Goal: Information Seeking & Learning: Learn about a topic

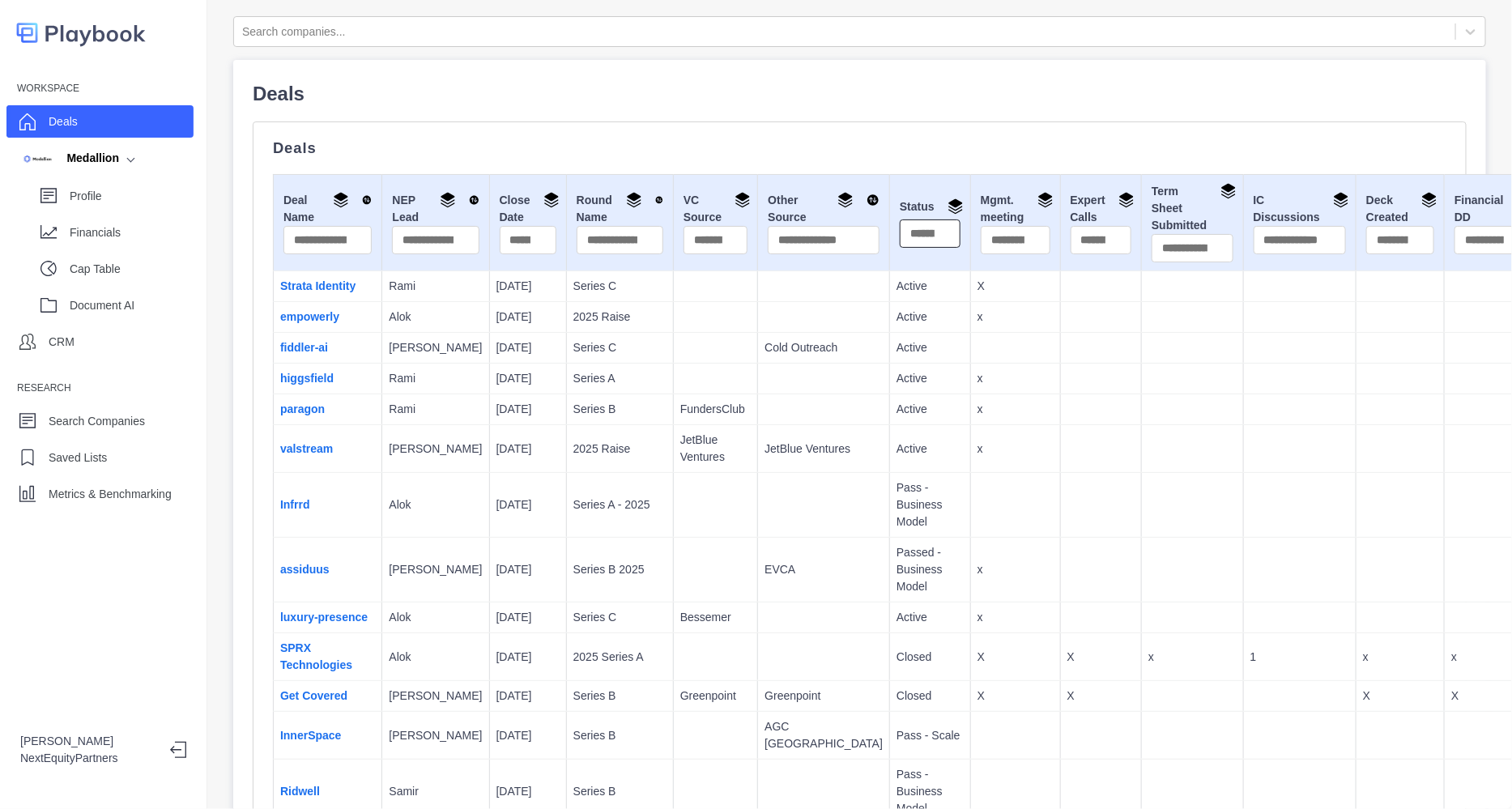
click at [900, 235] on input "text" at bounding box center [929, 234] width 61 height 28
type input "******"
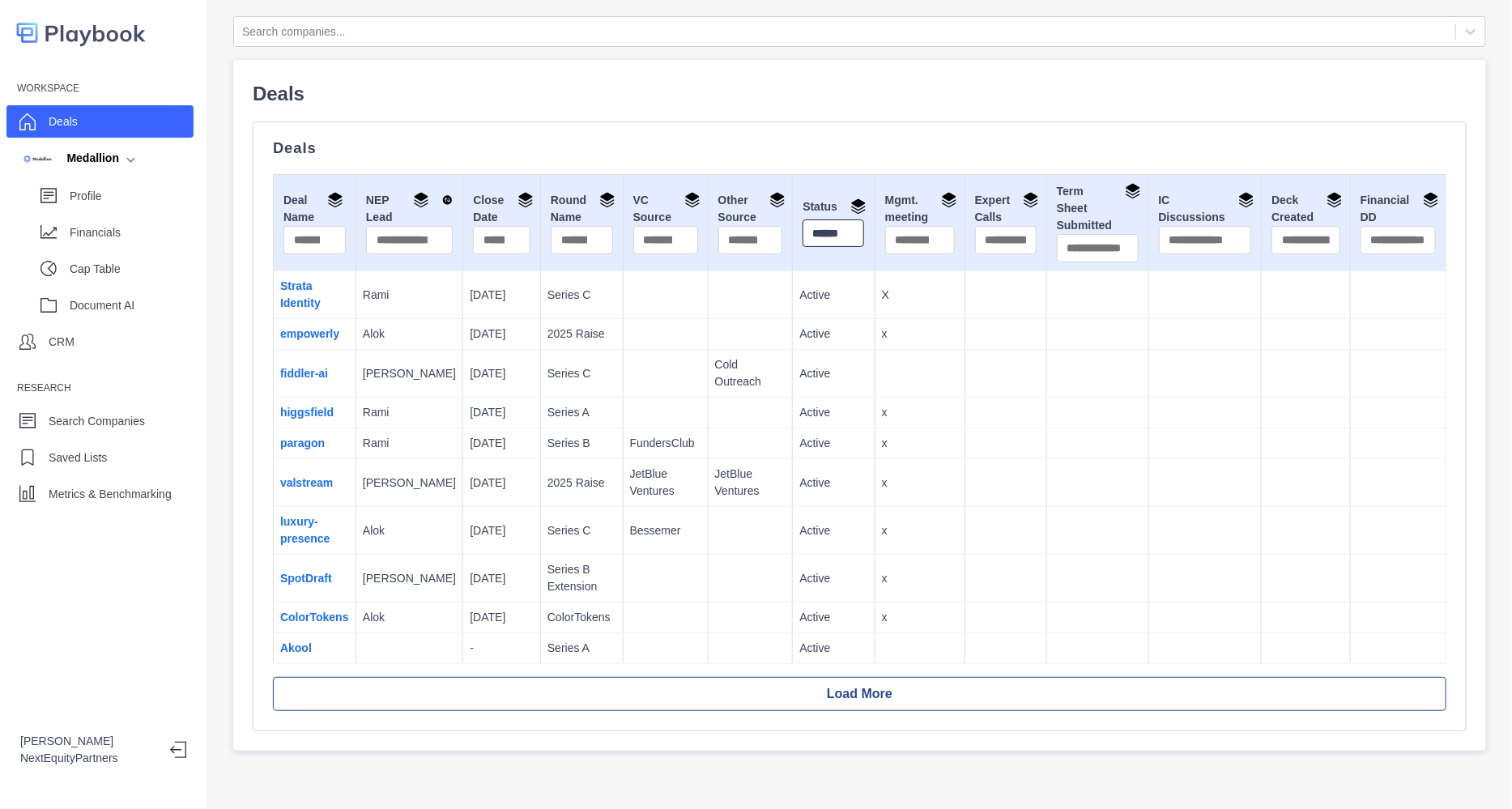
scroll to position [0, 4]
click at [909, 123] on div "Deals Deal Name NEP Lead Close Date Round Name VC Source Other Source Status **…" at bounding box center [859, 426] width 1215 height 610
drag, startPoint x: 996, startPoint y: 521, endPoint x: 1063, endPoint y: 662, distance: 156.1
click at [1063, 662] on div "Deals Deals Deal Name NEP Lead Close Date Round Name VC Source Other Source Sta…" at bounding box center [859, 405] width 1215 height 652
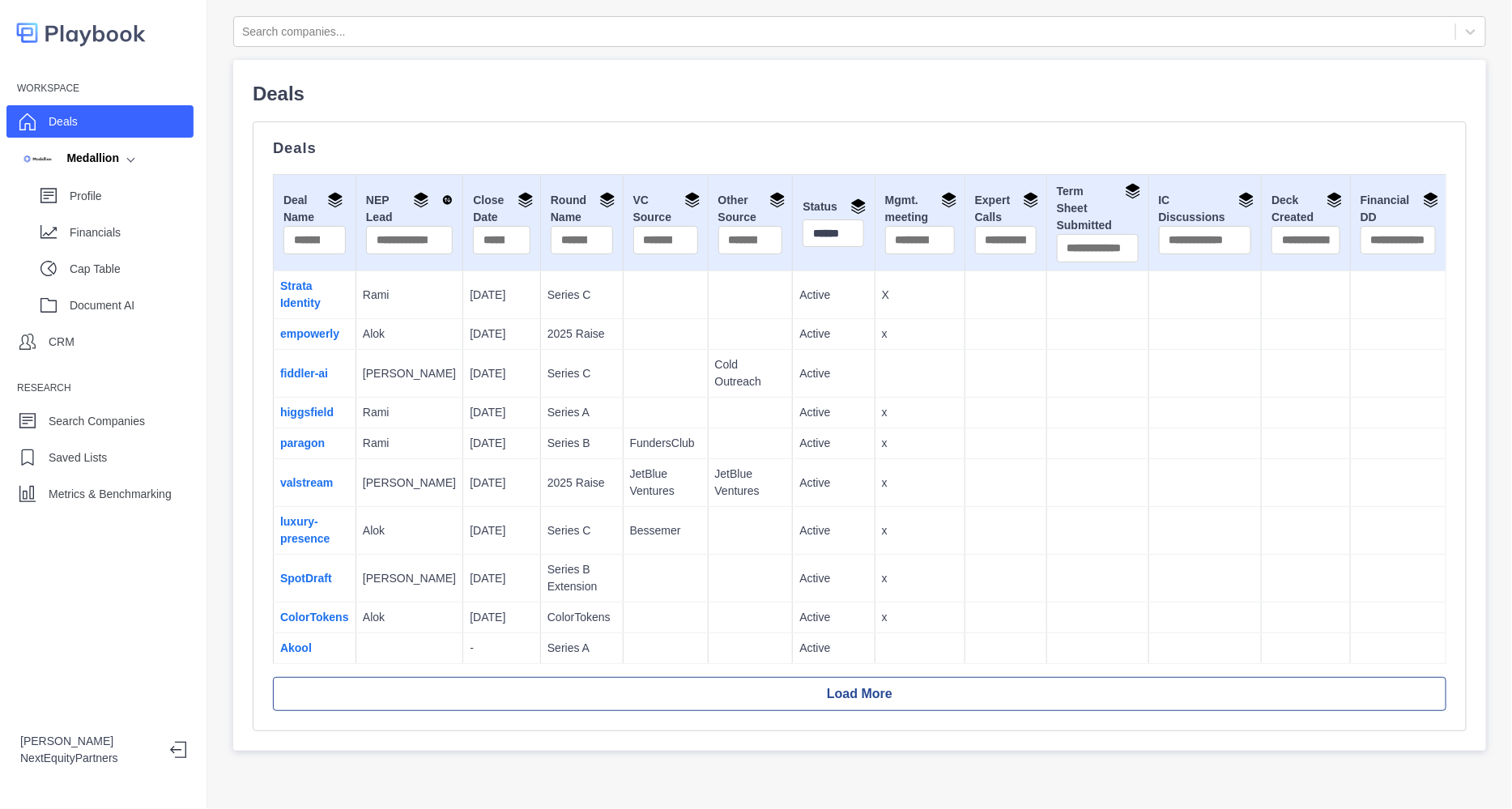
click at [1058, 643] on td at bounding box center [1097, 648] width 102 height 31
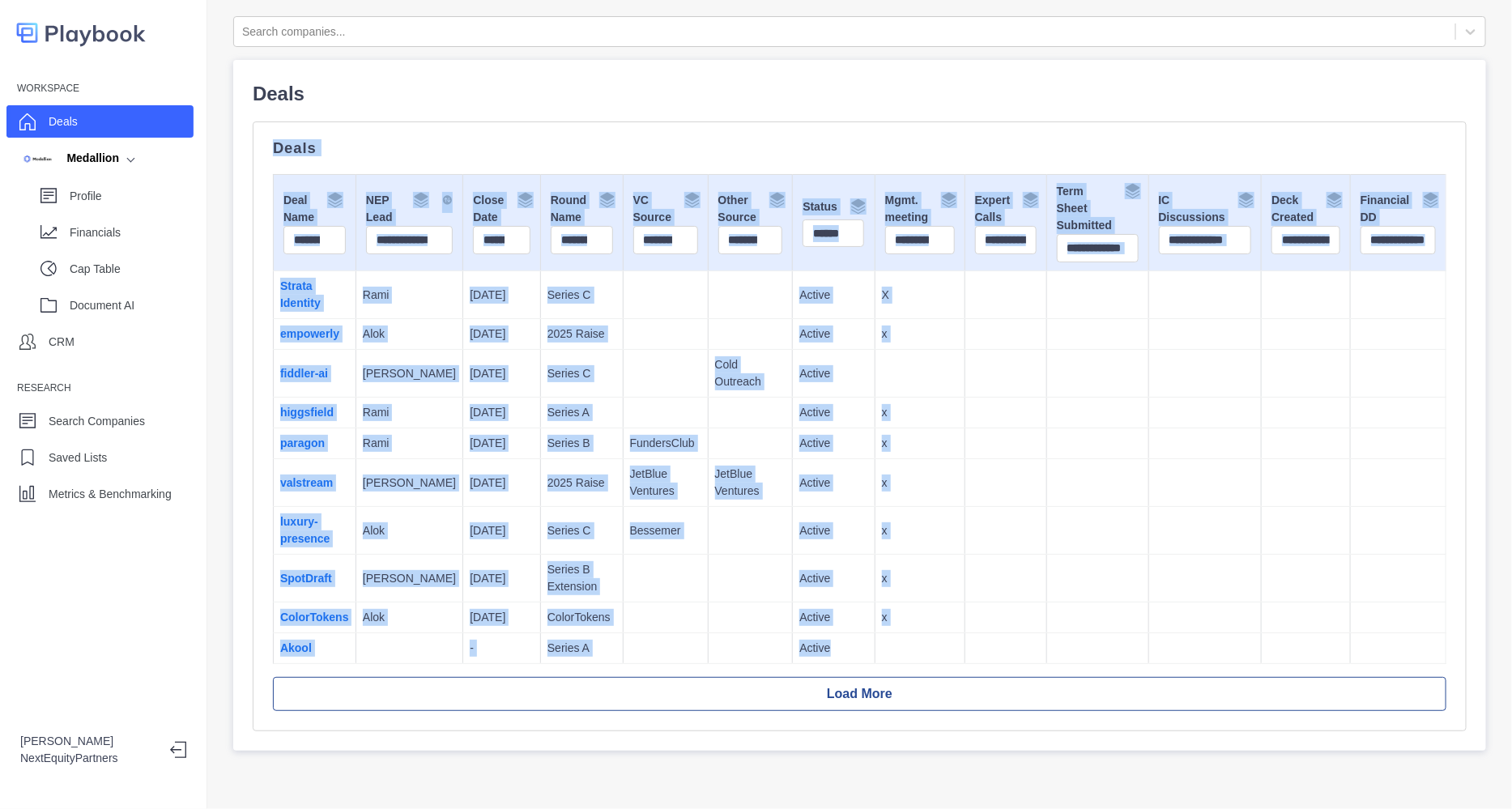
drag, startPoint x: 1057, startPoint y: 637, endPoint x: 900, endPoint y: 79, distance: 579.7
click at [900, 79] on div "Deals Deals Deal Name NEP Lead Close Date Round Name VC Source Other Source Sta…" at bounding box center [859, 405] width 1253 height 691
click at [900, 78] on div "Deals Deals Deal Name NEP Lead Close Date Round Name VC Source Other Source Sta…" at bounding box center [859, 405] width 1253 height 691
drag, startPoint x: 562, startPoint y: 106, endPoint x: 863, endPoint y: 590, distance: 570.0
click at [863, 609] on div "Deals Deals Deal Name NEP Lead Close Date Round Name VC Source Other Source Sta…" at bounding box center [859, 405] width 1215 height 652
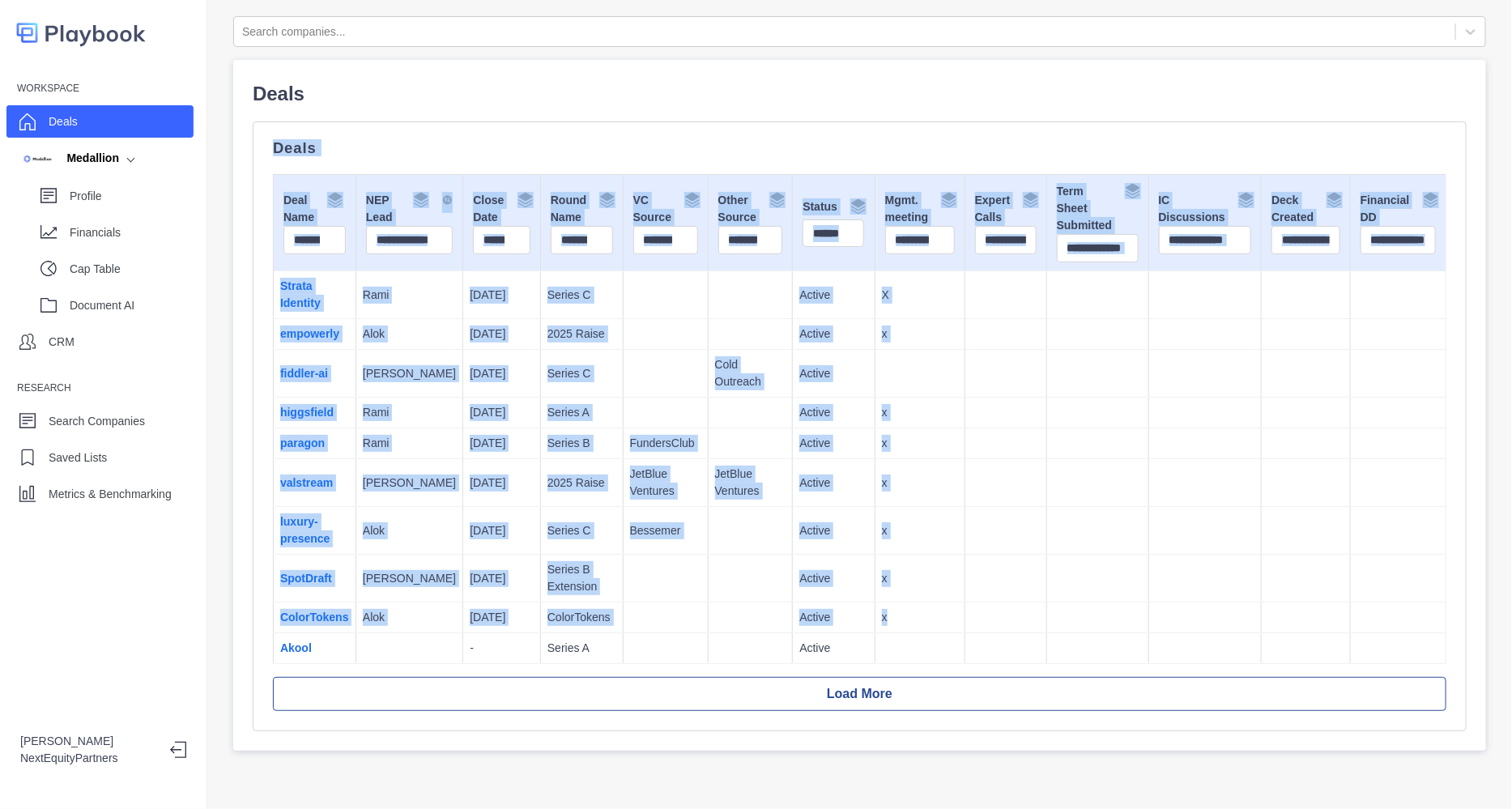
click at [820, 448] on p "Active" at bounding box center [833, 443] width 68 height 17
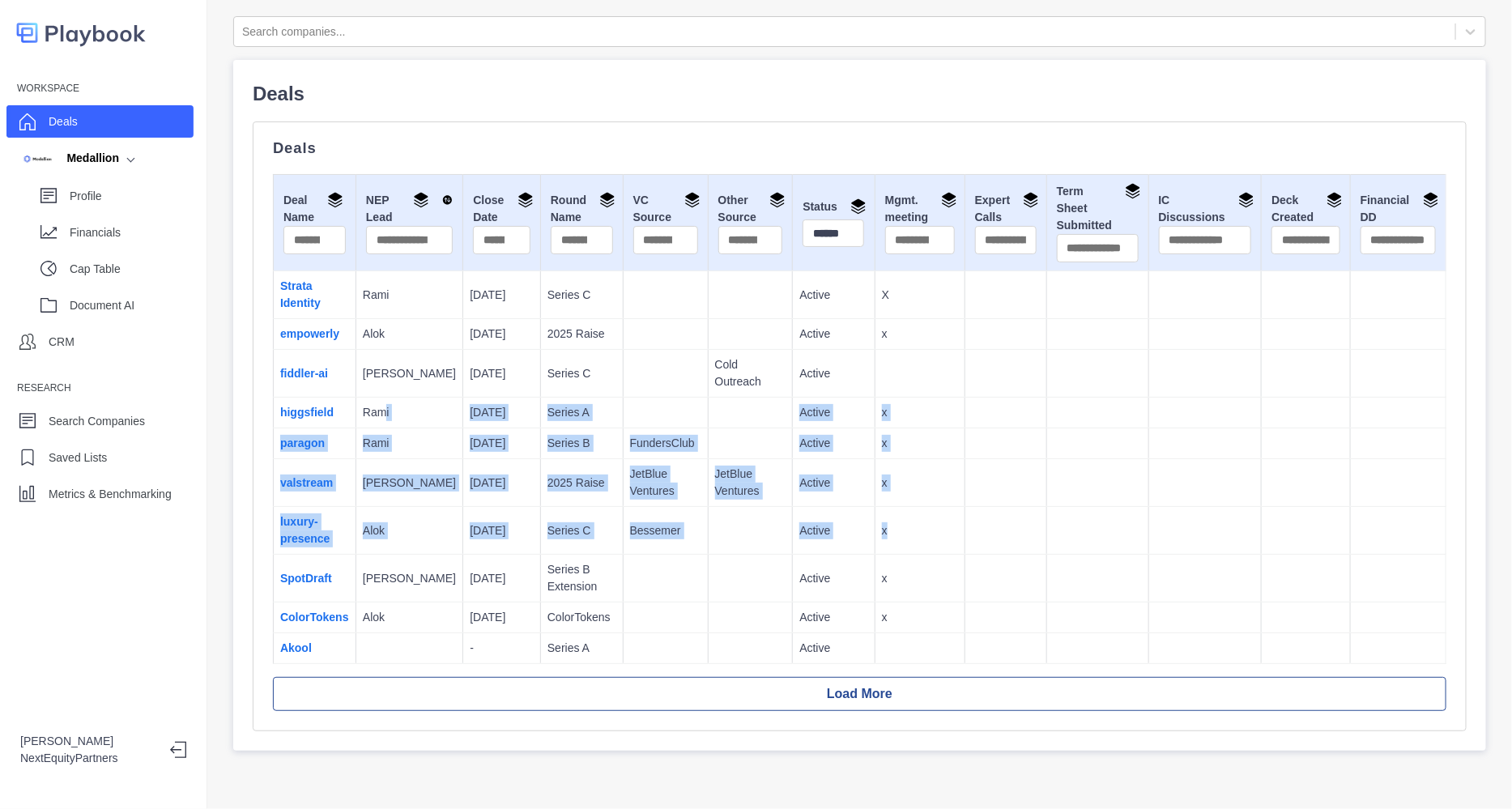
drag, startPoint x: 384, startPoint y: 407, endPoint x: 1275, endPoint y: 550, distance: 902.4
click at [1275, 550] on tbody "Strata Identity Rami [DATE] Series C Active X empowerly Alok [DATE] 2025 Raise …" at bounding box center [860, 468] width 1173 height 393
click at [1273, 549] on td at bounding box center [1306, 530] width 89 height 48
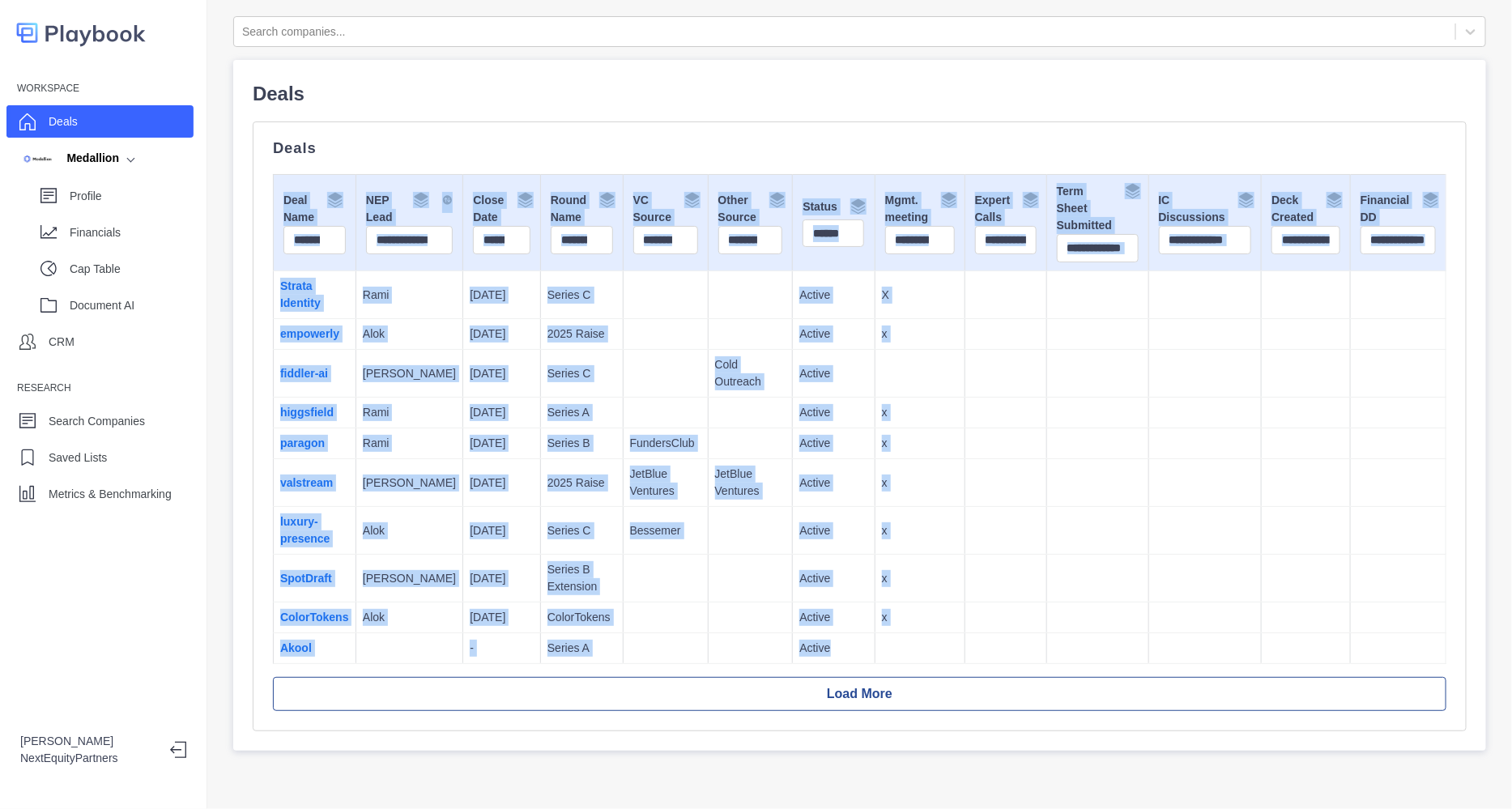
drag, startPoint x: 1125, startPoint y: 571, endPoint x: 888, endPoint y: 251, distance: 398.2
click at [827, 148] on div "Deals Deal Name NEP Lead Close Date Round Name VC Source Other Source Status **…" at bounding box center [859, 426] width 1174 height 570
click at [1075, 453] on td at bounding box center [1097, 443] width 102 height 31
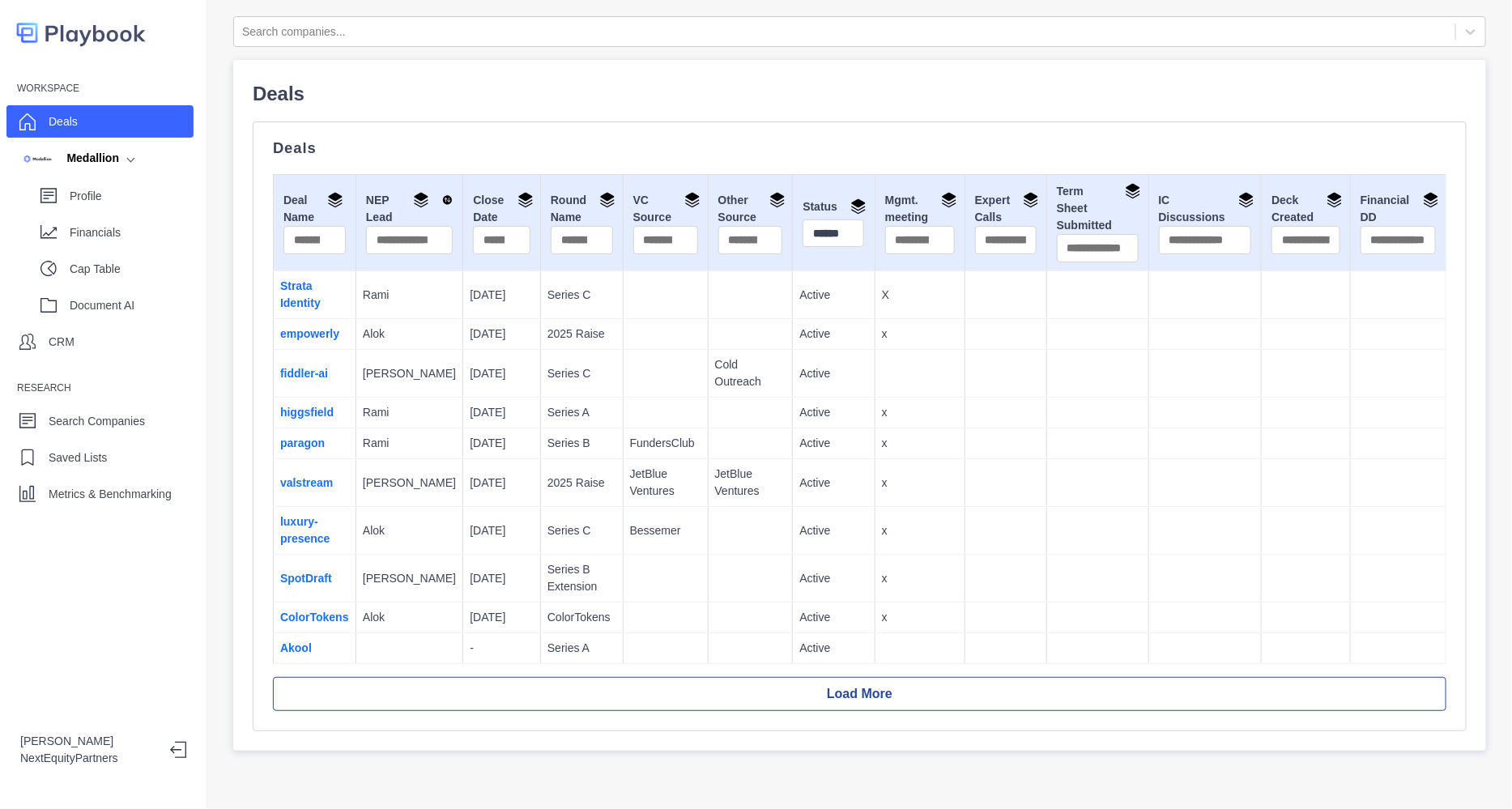
drag, startPoint x: 372, startPoint y: 289, endPoint x: 476, endPoint y: 484, distance: 221.0
click at [476, 484] on tbody "Strata Identity Rami [DATE] Series C Active X empowerly Alok [DATE] 2025 Raise …" at bounding box center [860, 468] width 1173 height 393
click at [476, 484] on p "[DATE]" at bounding box center [501, 484] width 64 height 17
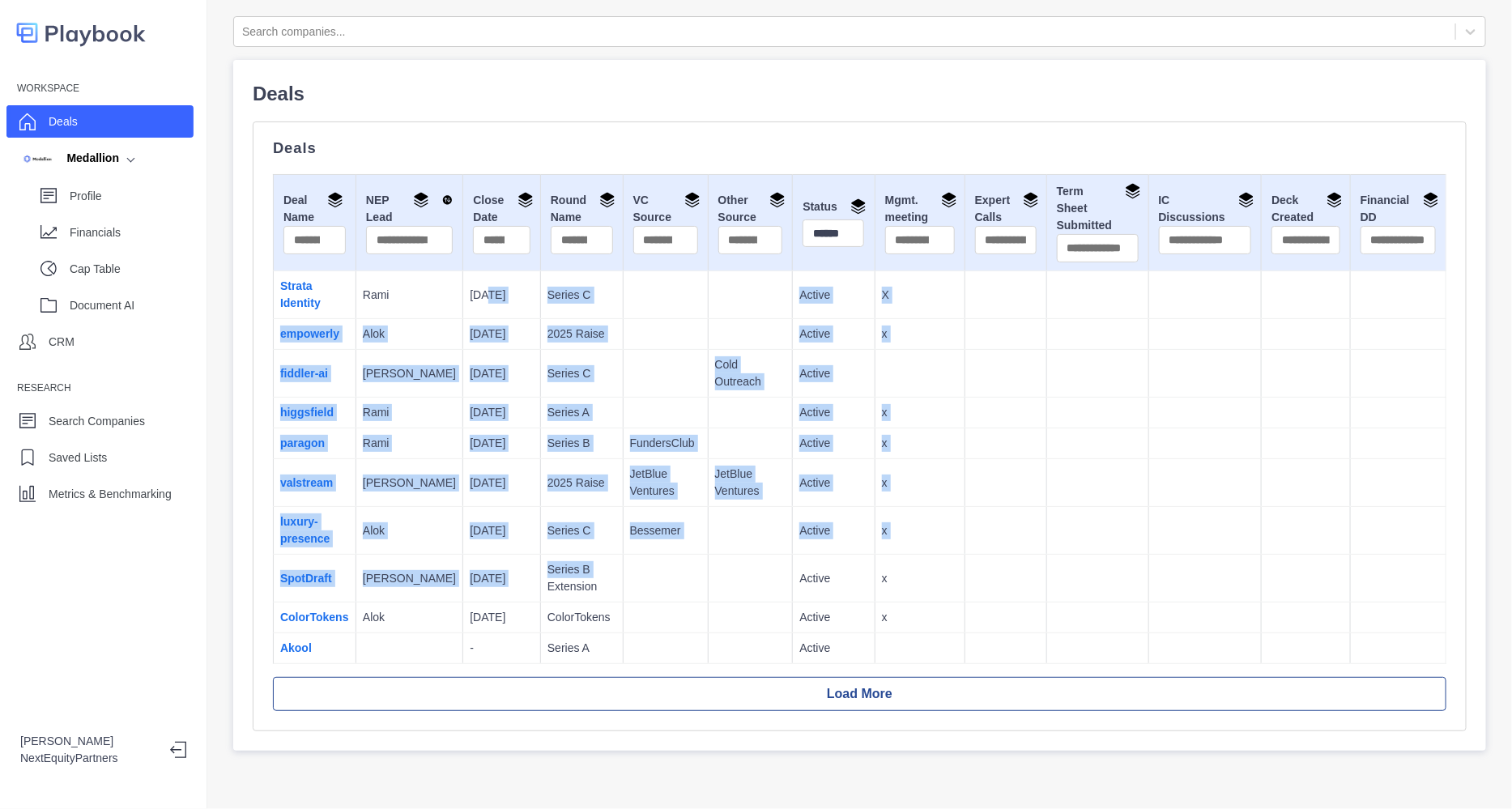
drag, startPoint x: 511, startPoint y: 584, endPoint x: 454, endPoint y: 311, distance: 278.9
click at [454, 294] on tbody "Strata Identity Rami [DATE] Series C Active X empowerly Alok [DATE] 2025 Raise …" at bounding box center [860, 468] width 1173 height 393
click at [471, 378] on p "[DATE]" at bounding box center [501, 374] width 64 height 17
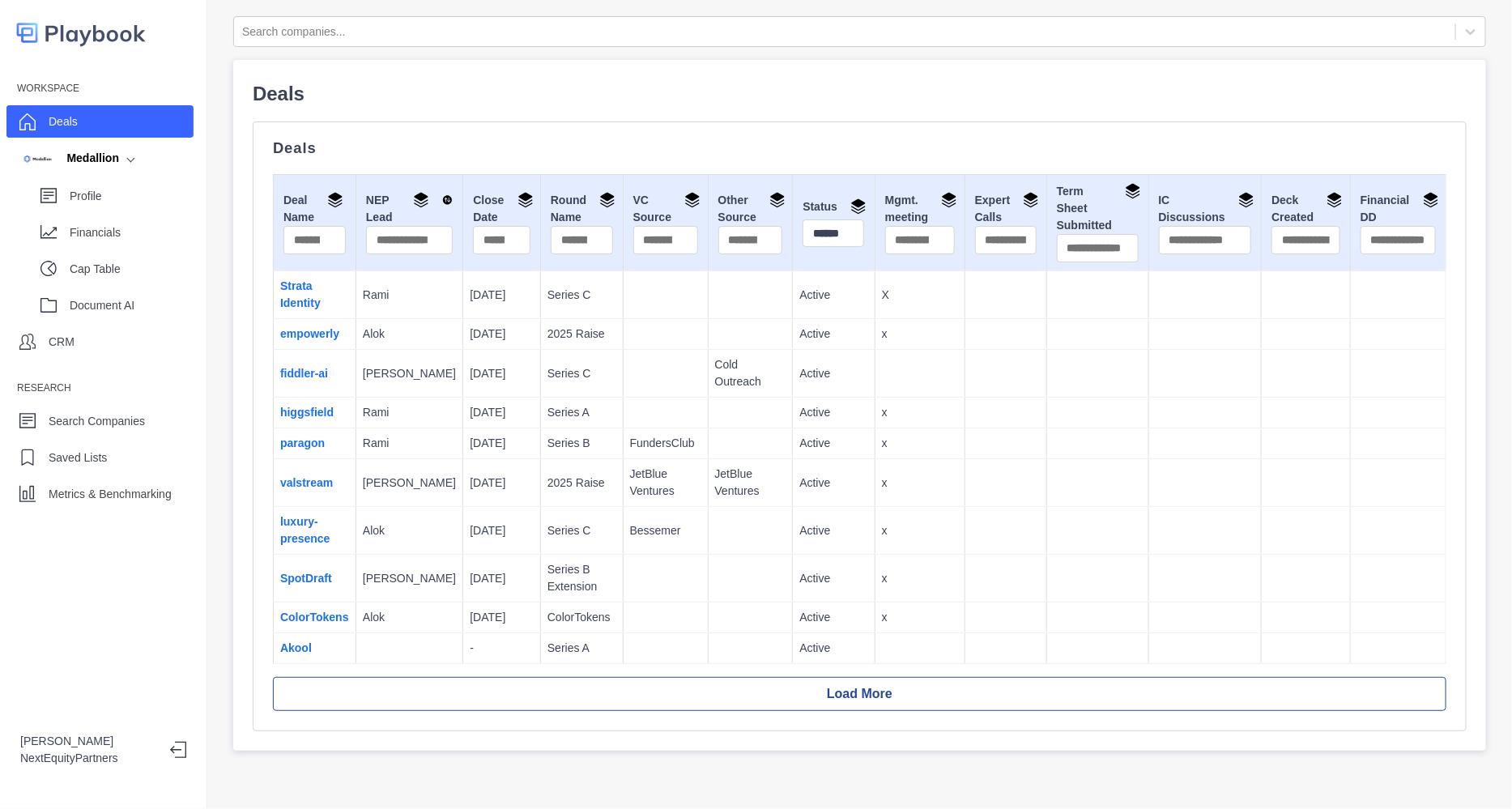
click at [416, 421] on td "Rami" at bounding box center [409, 412] width 107 height 31
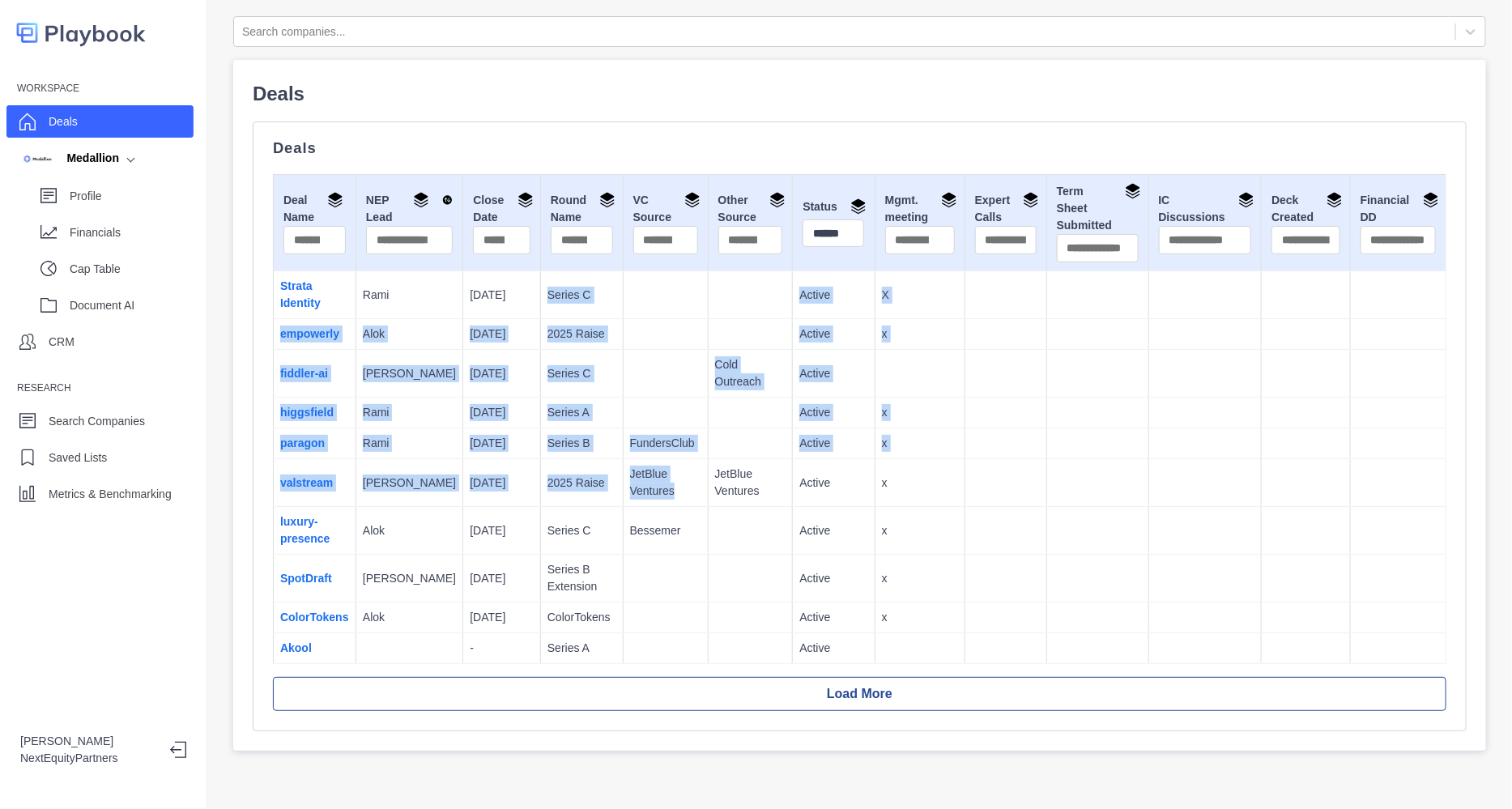
drag, startPoint x: 597, startPoint y: 415, endPoint x: 656, endPoint y: 497, distance: 101.0
click at [656, 497] on tbody "Strata Identity Rami [DATE] Series C Active X empowerly Alok [DATE] 2025 Raise …" at bounding box center [860, 468] width 1173 height 393
click at [656, 497] on p "JetBlue Ventures" at bounding box center [666, 483] width 71 height 34
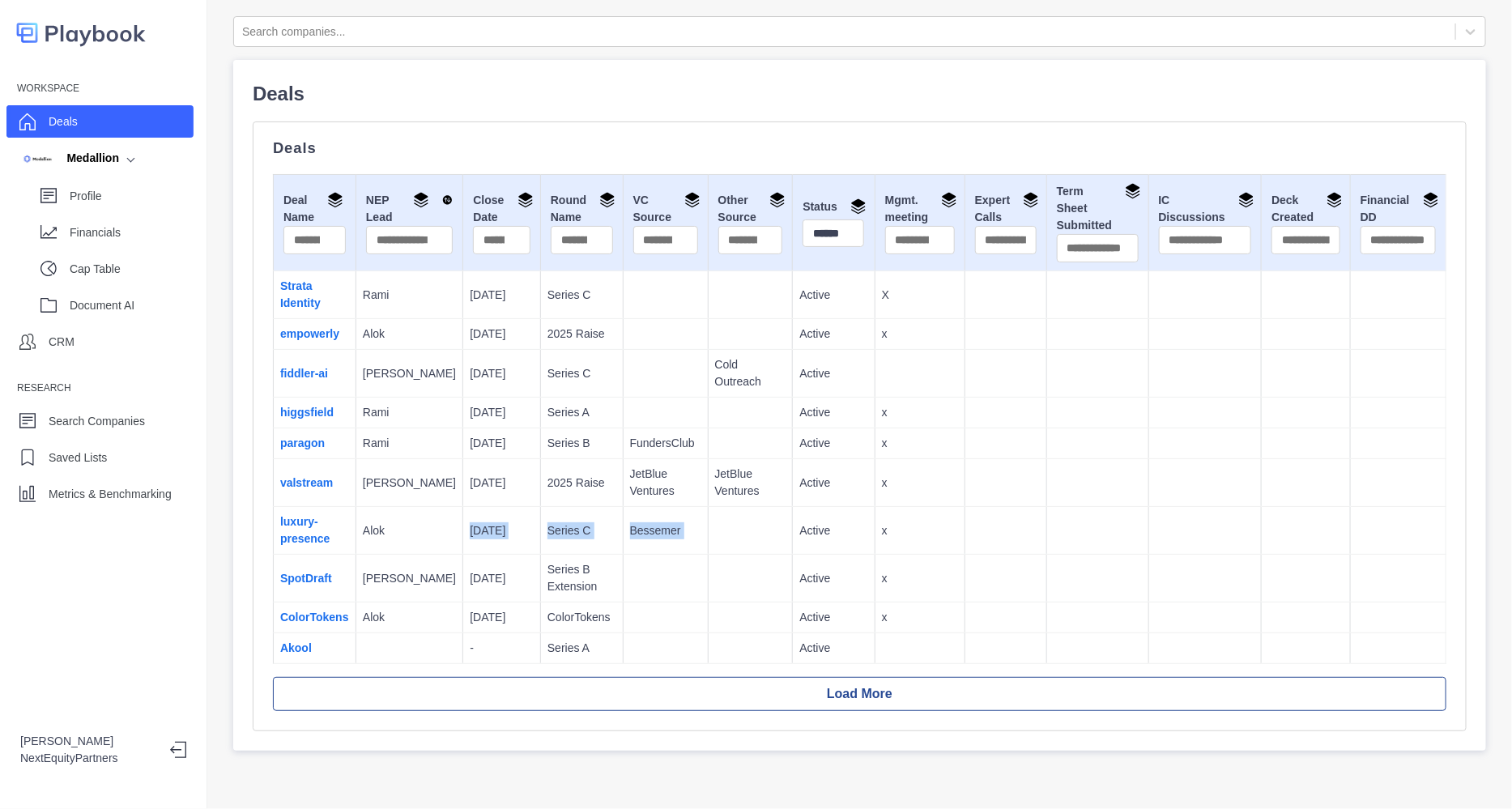
drag, startPoint x: 425, startPoint y: 538, endPoint x: 809, endPoint y: 536, distance: 384.0
click at [809, 536] on tr "luxury-presence Alok 8/30/2025 Series C Bessemer Active x" at bounding box center [860, 530] width 1173 height 48
click at [809, 536] on p "Active" at bounding box center [833, 531] width 68 height 17
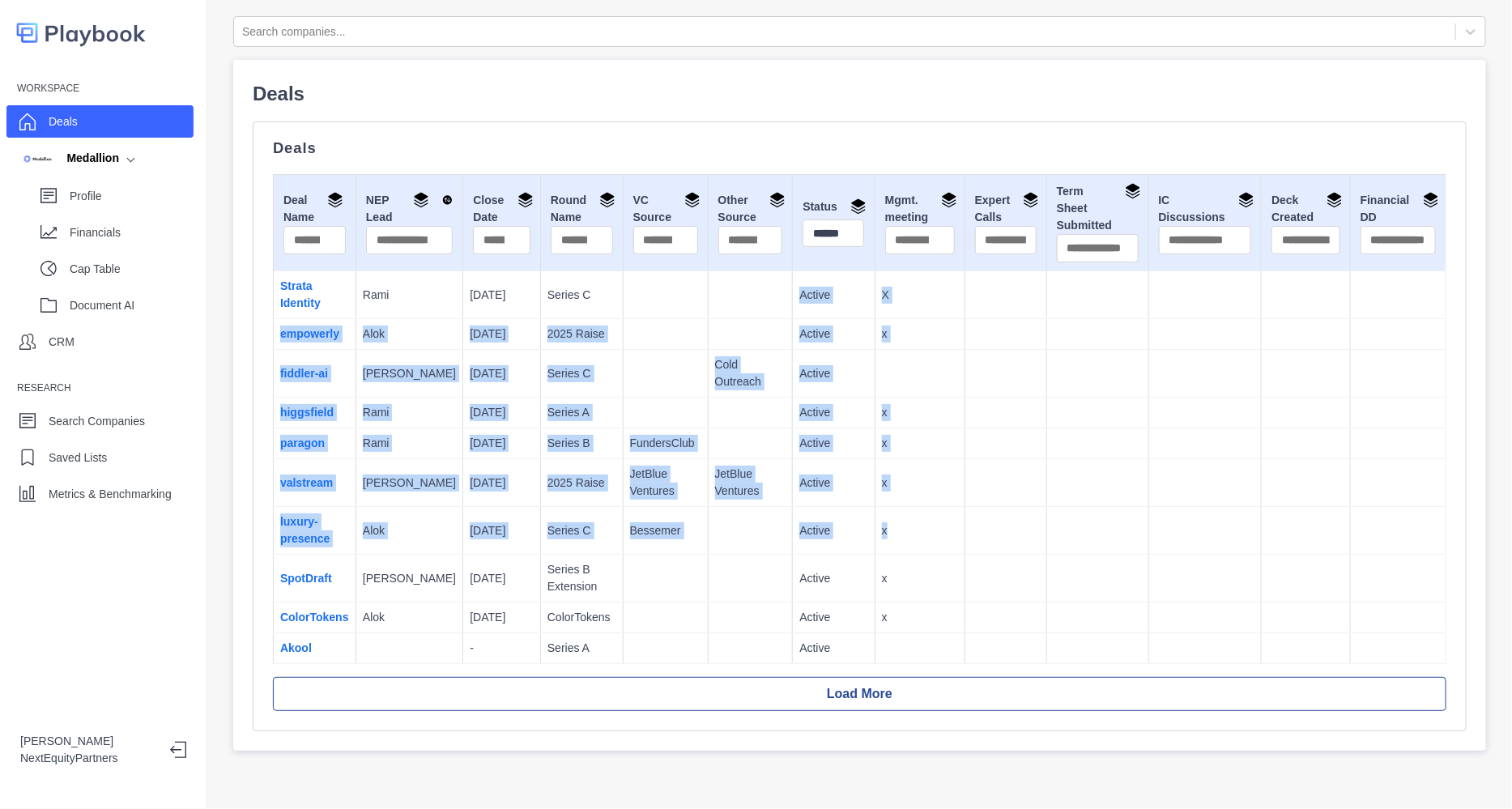
drag, startPoint x: 864, startPoint y: 536, endPoint x: 766, endPoint y: 295, distance: 260.2
click at [766, 295] on tbody "Strata Identity Rami [DATE] Series C Active X empowerly Alok [DATE] 2025 Raise …" at bounding box center [860, 468] width 1173 height 393
click at [928, 423] on td "x" at bounding box center [920, 412] width 90 height 31
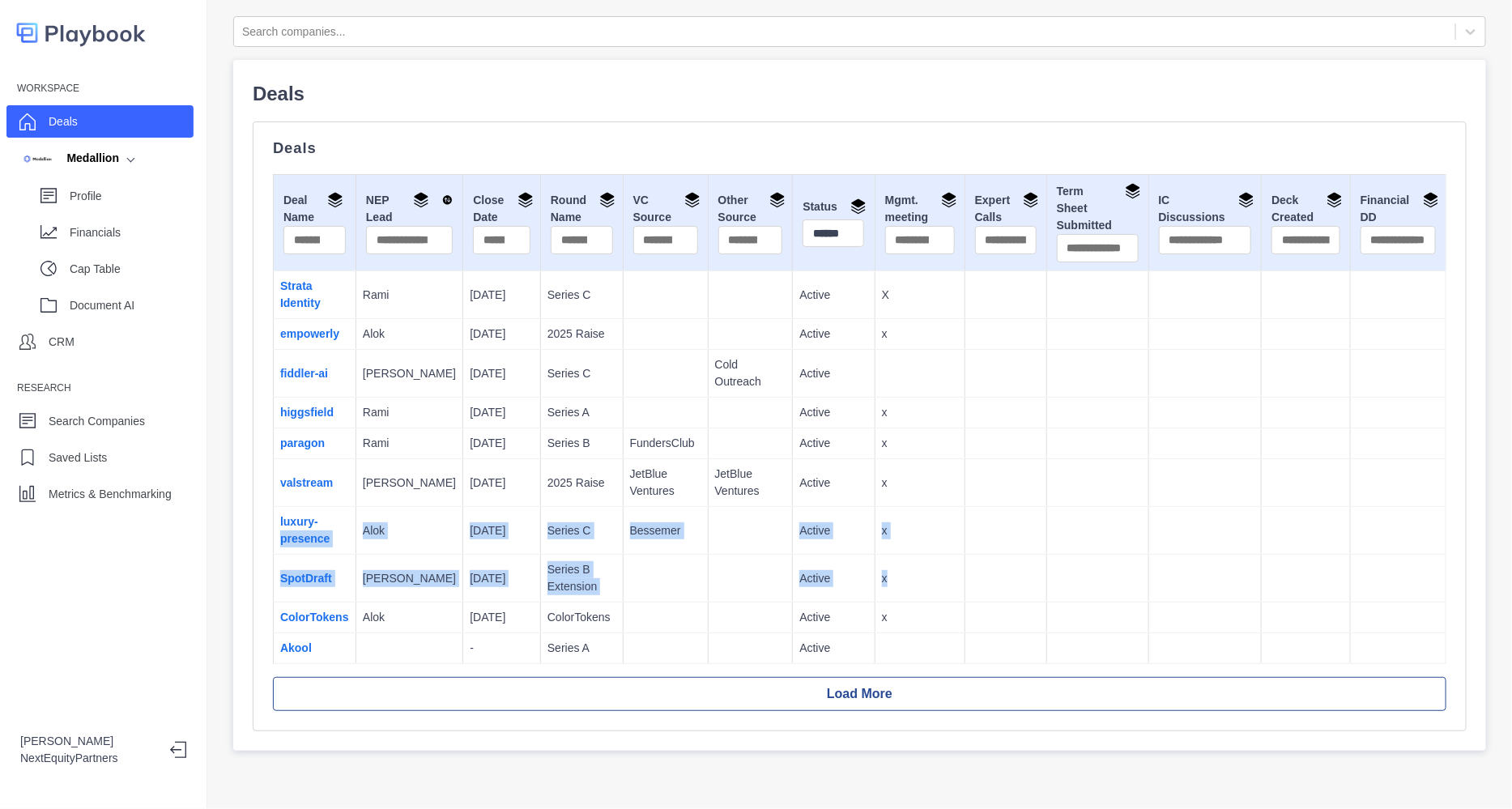
drag, startPoint x: 332, startPoint y: 510, endPoint x: 922, endPoint y: 557, distance: 591.9
click at [922, 557] on tbody "Strata Identity Rami [DATE] Series C Active X empowerly Alok [DATE] 2025 Raise …" at bounding box center [860, 468] width 1173 height 393
click at [922, 557] on td "x" at bounding box center [920, 578] width 90 height 48
drag, startPoint x: 918, startPoint y: 542, endPoint x: 863, endPoint y: 461, distance: 97.9
click at [863, 461] on tbody "Strata Identity Rami [DATE] Series C Active X empowerly Alok [DATE] 2025 Raise …" at bounding box center [860, 468] width 1173 height 393
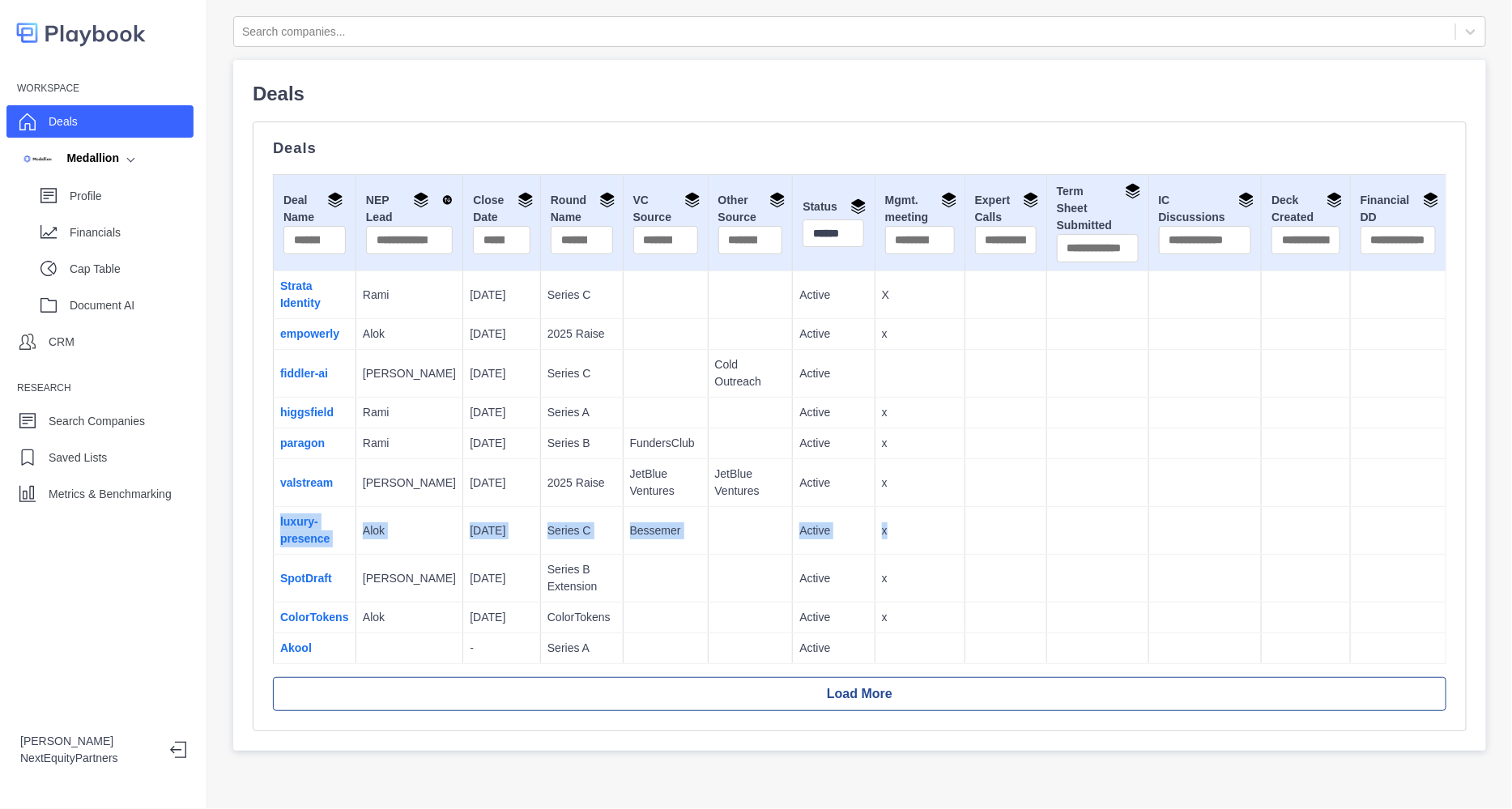
click at [875, 470] on td "x" at bounding box center [920, 483] width 90 height 48
drag, startPoint x: 598, startPoint y: 532, endPoint x: 858, endPoint y: 543, distance: 260.2
click at [858, 543] on tr "luxury-presence Alok 8/30/2025 Series C Bessemer Active x" at bounding box center [860, 530] width 1173 height 48
click at [875, 543] on td "x" at bounding box center [920, 530] width 90 height 48
drag, startPoint x: 888, startPoint y: 537, endPoint x: 278, endPoint y: 525, distance: 610.1
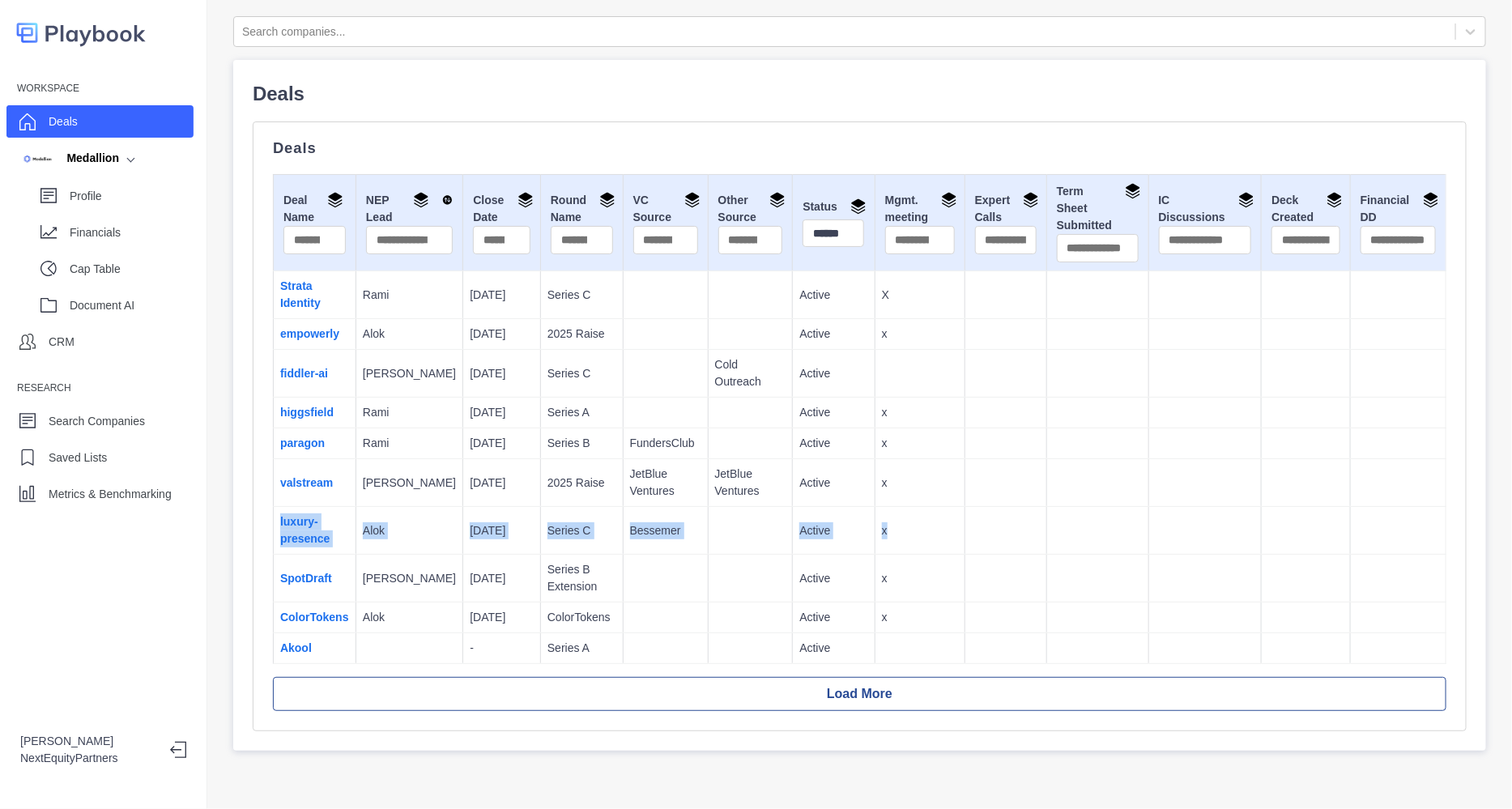
click at [278, 525] on tr "luxury-presence Alok 8/30/2025 Series C Bessemer Active x" at bounding box center [860, 530] width 1173 height 48
click at [270, 525] on div "Deals Deal Name NEP Lead Close Date Round Name VC Source Other Source Status **…" at bounding box center [859, 426] width 1215 height 610
drag, startPoint x: 266, startPoint y: 522, endPoint x: 1362, endPoint y: 643, distance: 1102.7
click at [1362, 643] on div "Deals Deal Name NEP Lead Close Date Round Name VC Source Other Source Status **…" at bounding box center [859, 426] width 1215 height 610
click at [1362, 643] on td at bounding box center [1398, 648] width 95 height 31
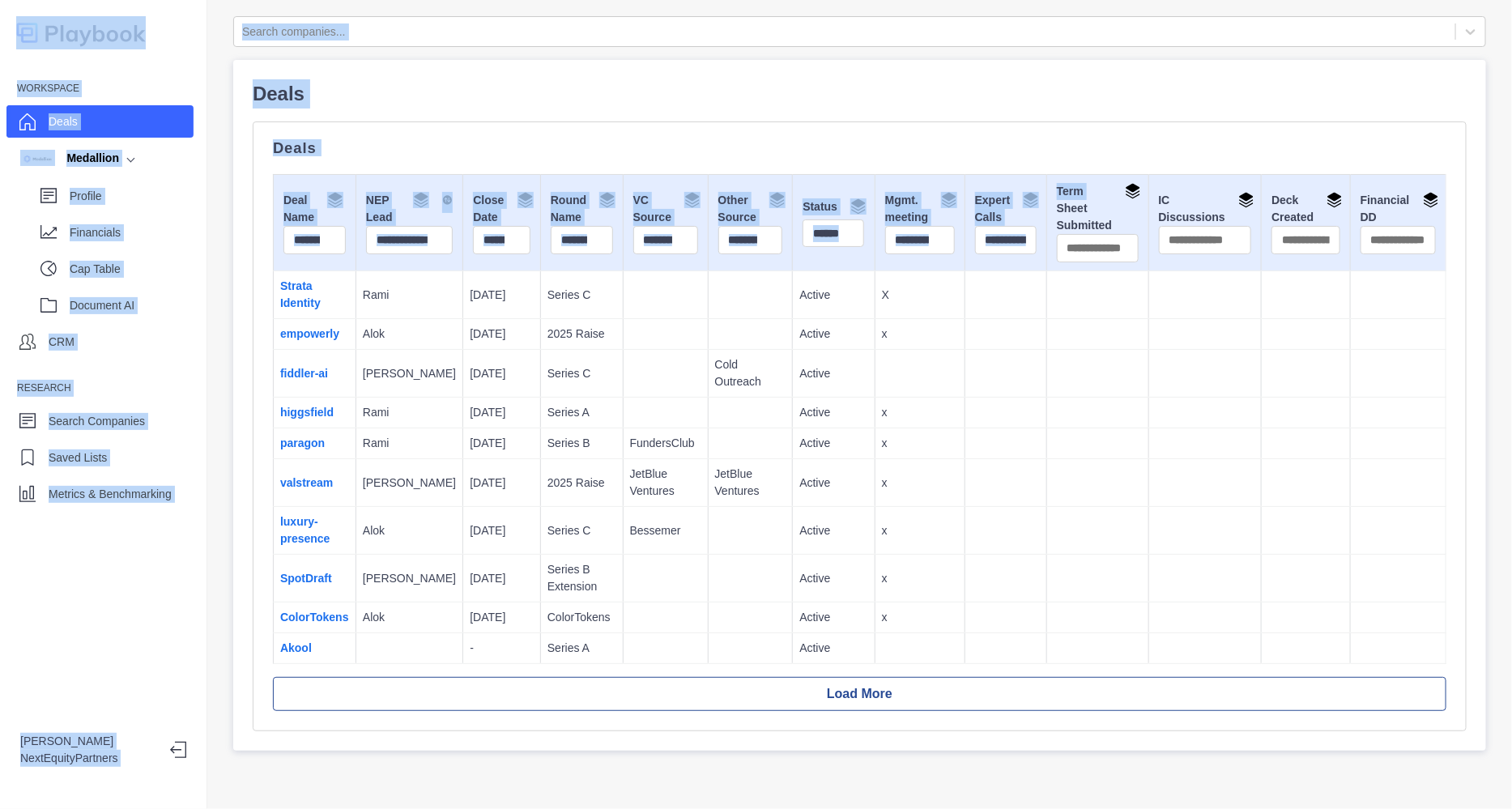
drag, startPoint x: 1348, startPoint y: 617, endPoint x: 1028, endPoint y: 215, distance: 513.8
click at [1028, 215] on table "Deal Name NEP Lead Close Date Round Name VC Source Other Source Status ****** M…" at bounding box center [859, 419] width 1174 height 490
click at [1051, 441] on td at bounding box center [1097, 443] width 102 height 31
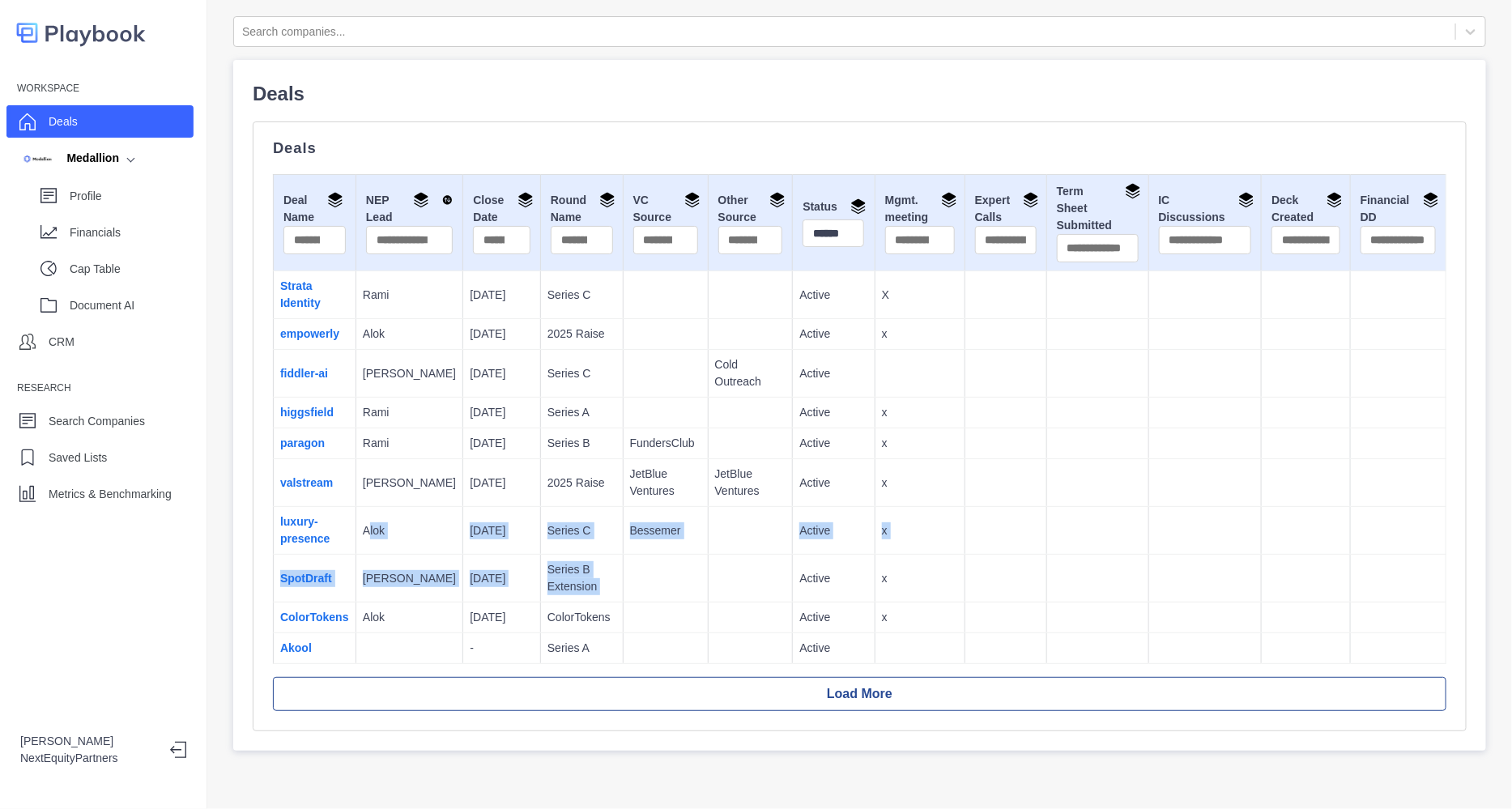
drag, startPoint x: 648, startPoint y: 577, endPoint x: 742, endPoint y: 590, distance: 94.9
click at [742, 590] on tbody "Strata Identity Rami [DATE] Series C Active X empowerly Alok [DATE] 2025 Raise …" at bounding box center [860, 468] width 1173 height 393
click at [742, 590] on td at bounding box center [750, 578] width 85 height 48
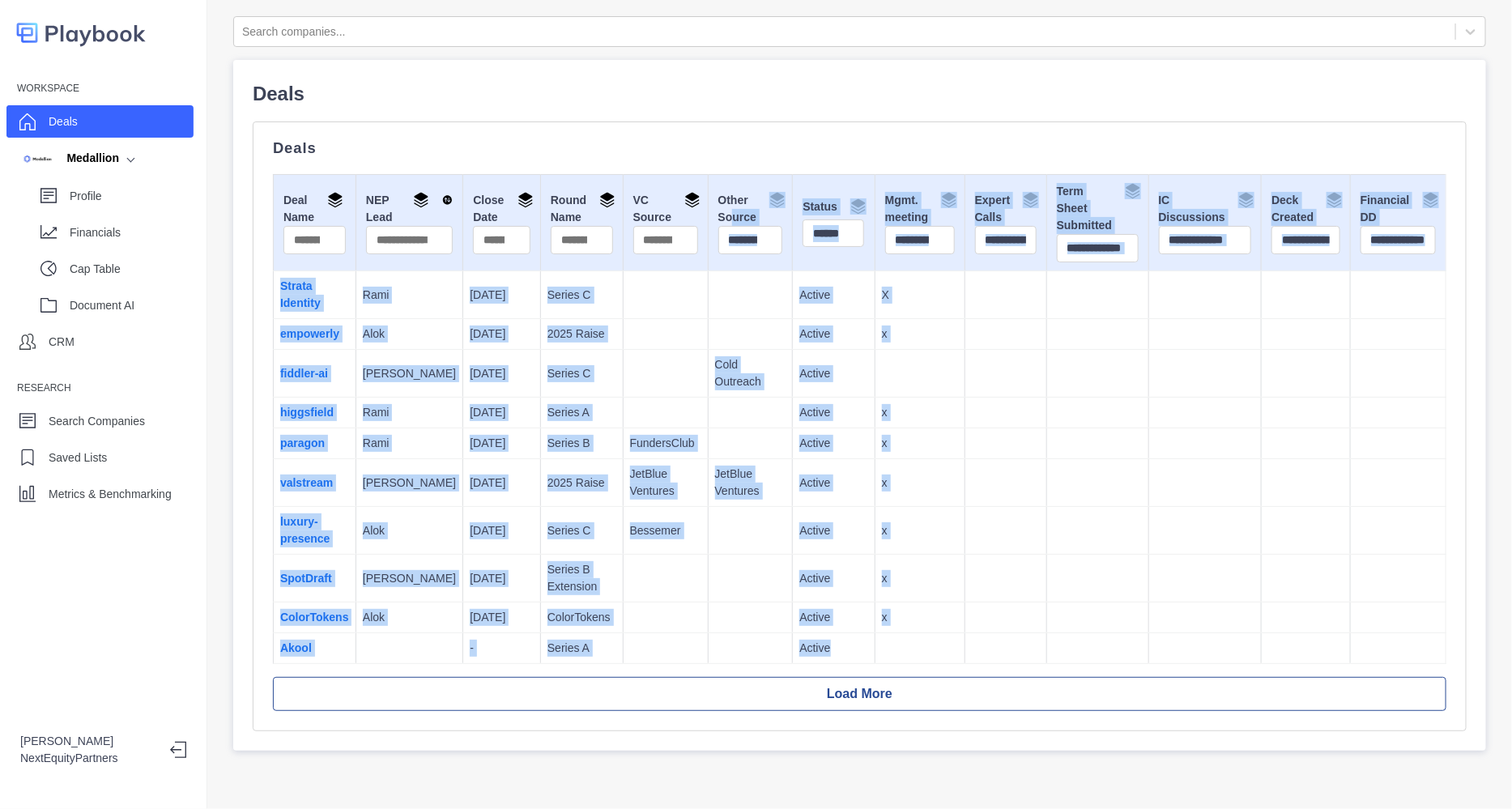
drag, startPoint x: 918, startPoint y: 638, endPoint x: 704, endPoint y: 215, distance: 474.1
click at [704, 215] on table "Deal Name NEP Lead Close Date Round Name VC Source Other Source Status ****** M…" at bounding box center [859, 419] width 1174 height 490
click at [750, 406] on td at bounding box center [750, 412] width 85 height 31
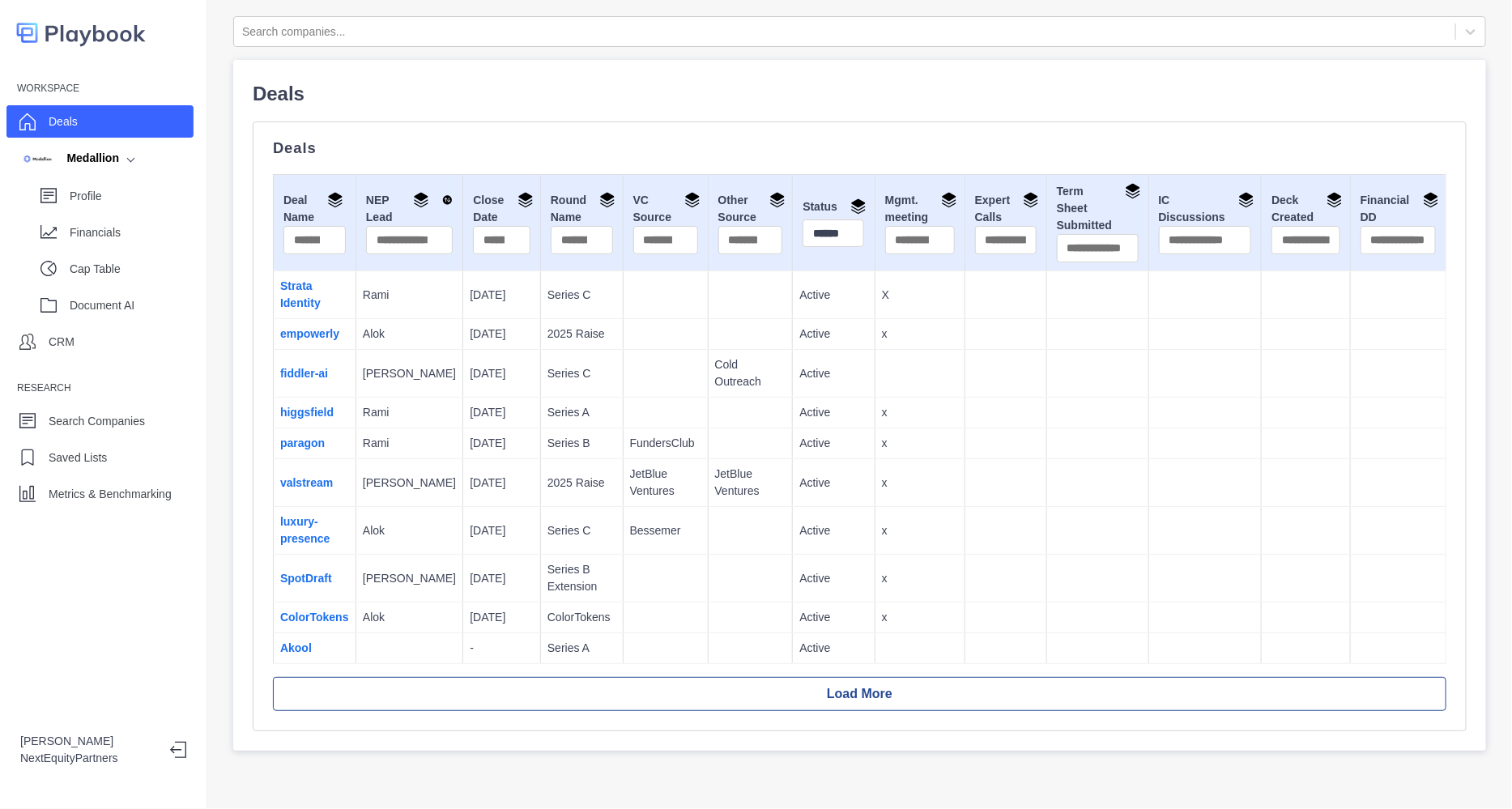
click at [965, 367] on td at bounding box center [1005, 373] width 81 height 48
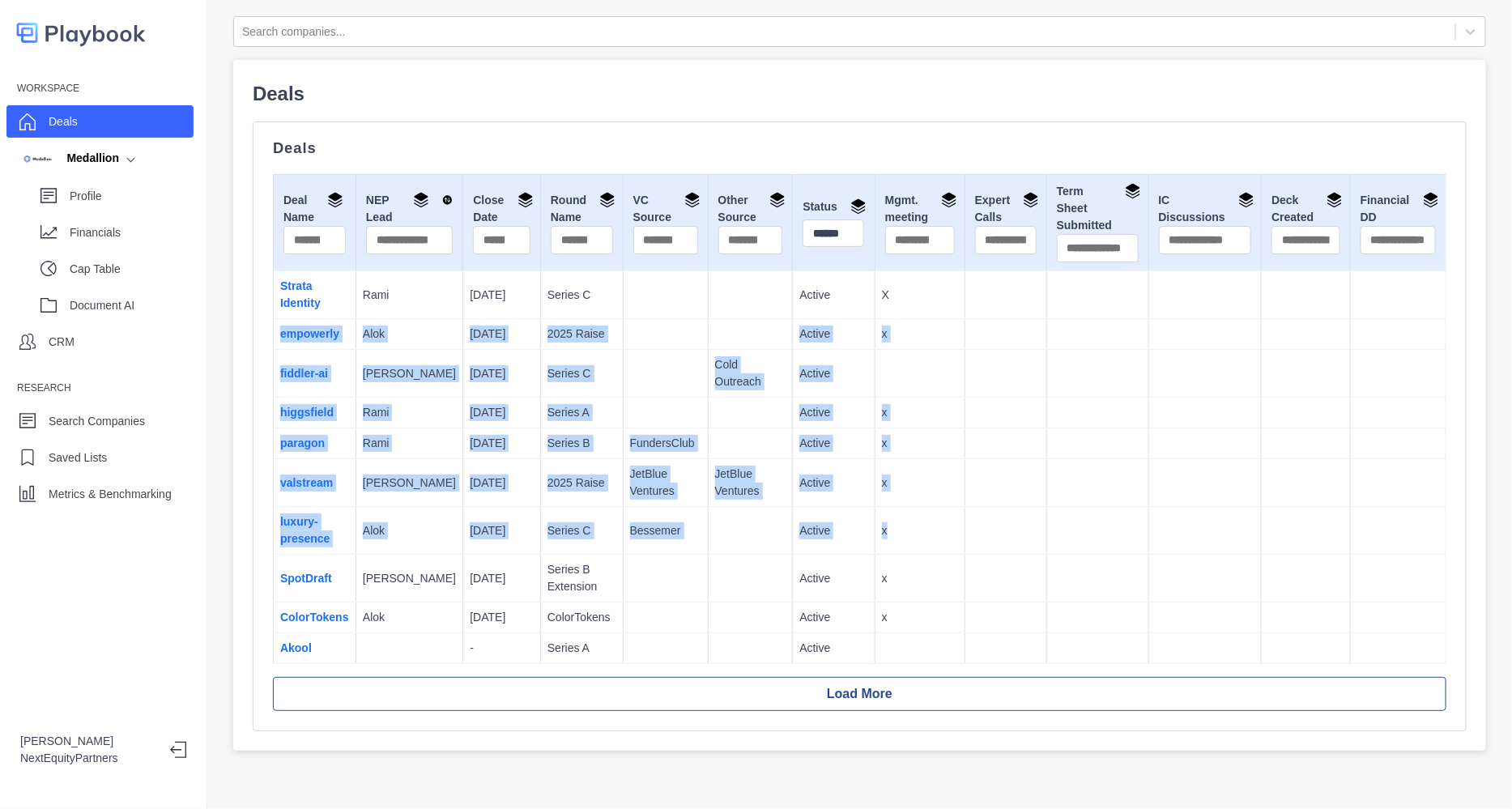
drag, startPoint x: 914, startPoint y: 542, endPoint x: 871, endPoint y: 313, distance: 233.0
click at [870, 301] on tbody "Strata Identity Rami [DATE] Series C Active X empowerly Alok [DATE] 2025 Raise …" at bounding box center [860, 468] width 1173 height 393
click at [915, 484] on p "x" at bounding box center [919, 484] width 76 height 17
drag, startPoint x: 879, startPoint y: 529, endPoint x: 887, endPoint y: 336, distance: 193.2
click at [887, 336] on tbody "Strata Identity Rami [DATE] Series C Active X empowerly Alok [DATE] 2025 Raise …" at bounding box center [860, 468] width 1173 height 393
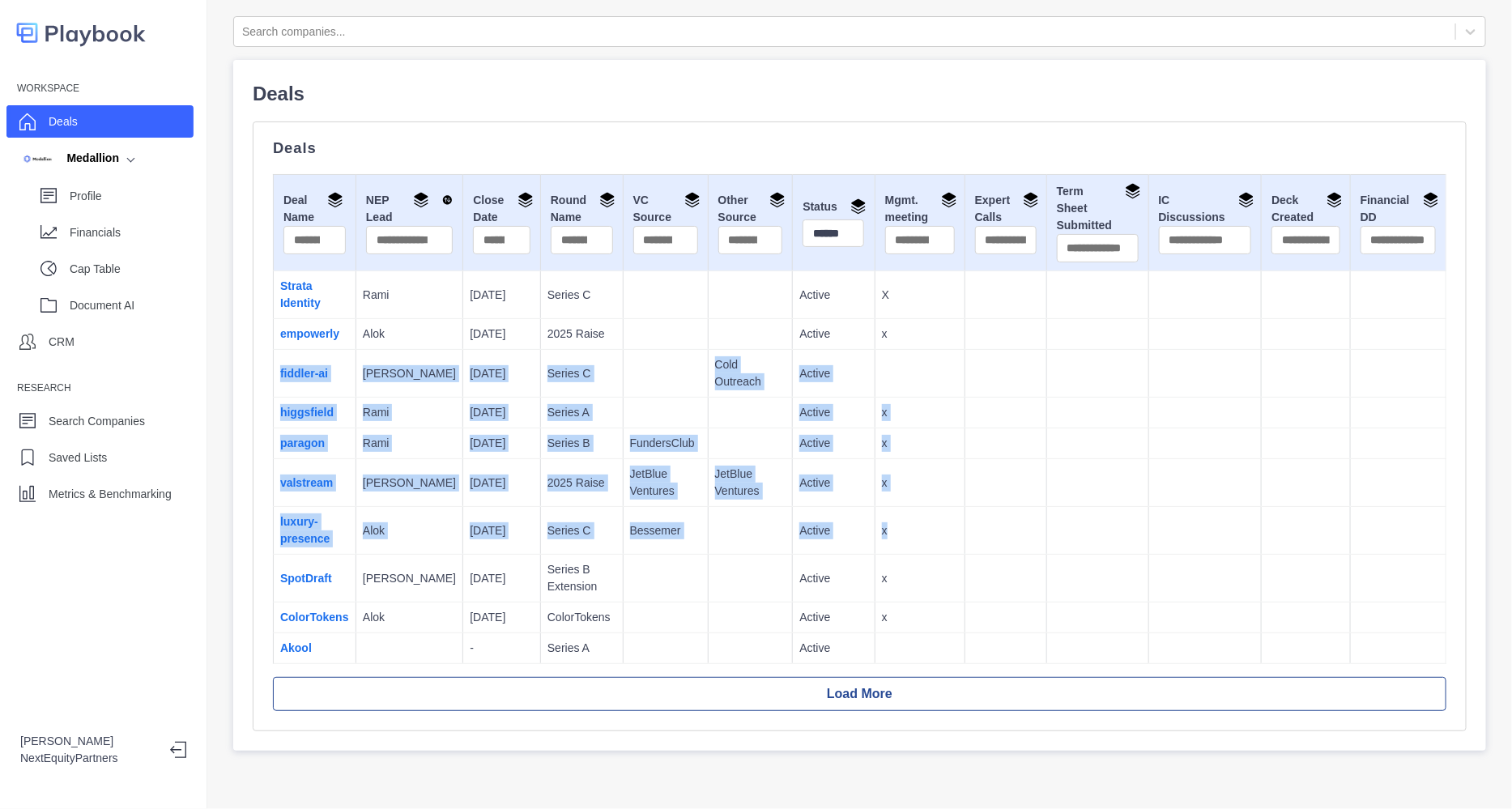
click at [887, 335] on p "x" at bounding box center [919, 334] width 76 height 17
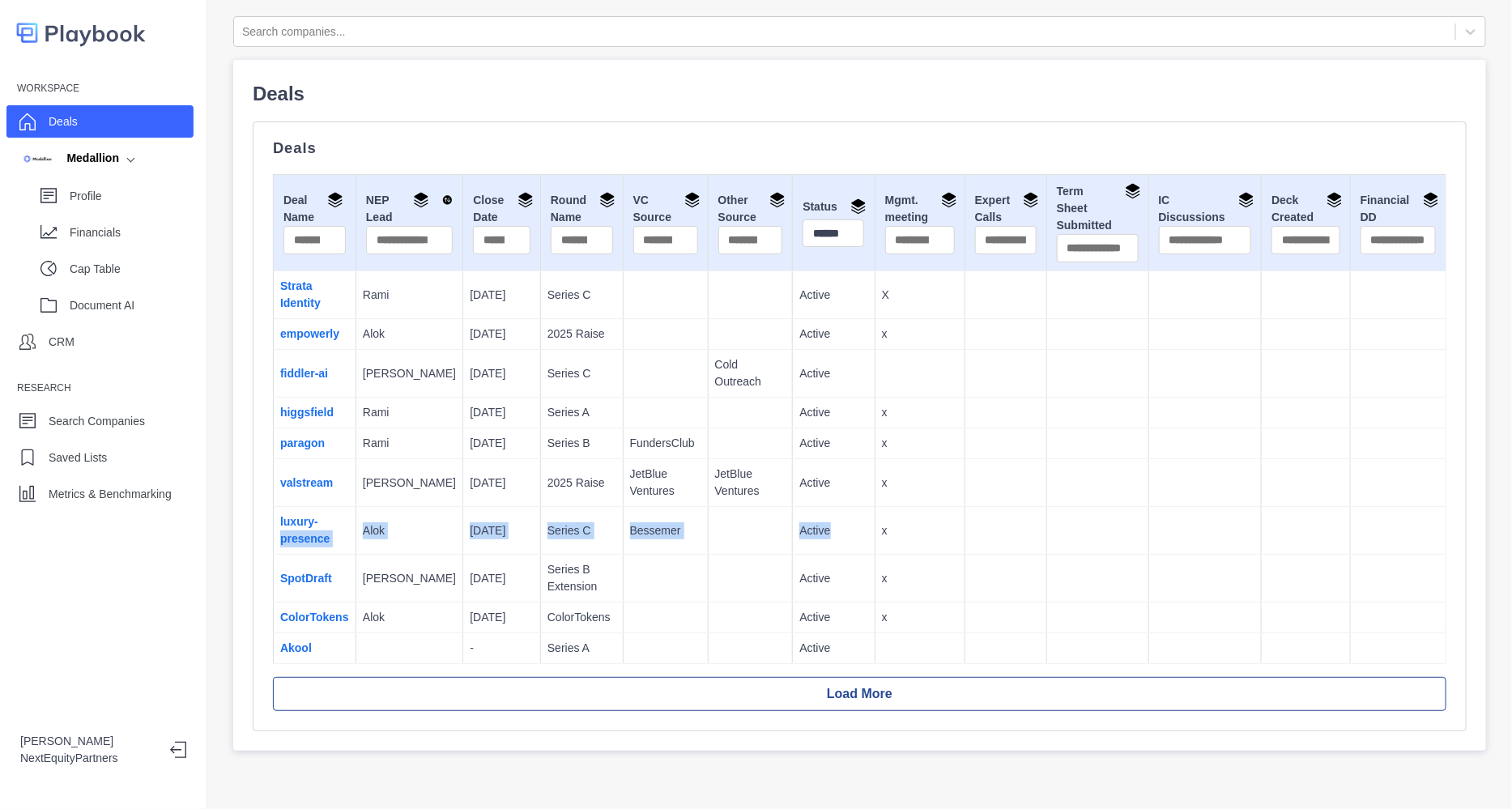
drag, startPoint x: 340, startPoint y: 525, endPoint x: 842, endPoint y: 552, distance: 502.7
click at [842, 552] on tr "luxury-presence Alok 8/30/2025 Series C Bessemer Active x" at bounding box center [860, 530] width 1173 height 48
click at [842, 552] on td "Active" at bounding box center [833, 530] width 81 height 48
drag, startPoint x: 863, startPoint y: 548, endPoint x: 863, endPoint y: 485, distance: 63.0
click at [863, 485] on tbody "Strata Identity Rami [DATE] Series C Active X empowerly Alok [DATE] 2025 Raise …" at bounding box center [860, 468] width 1173 height 393
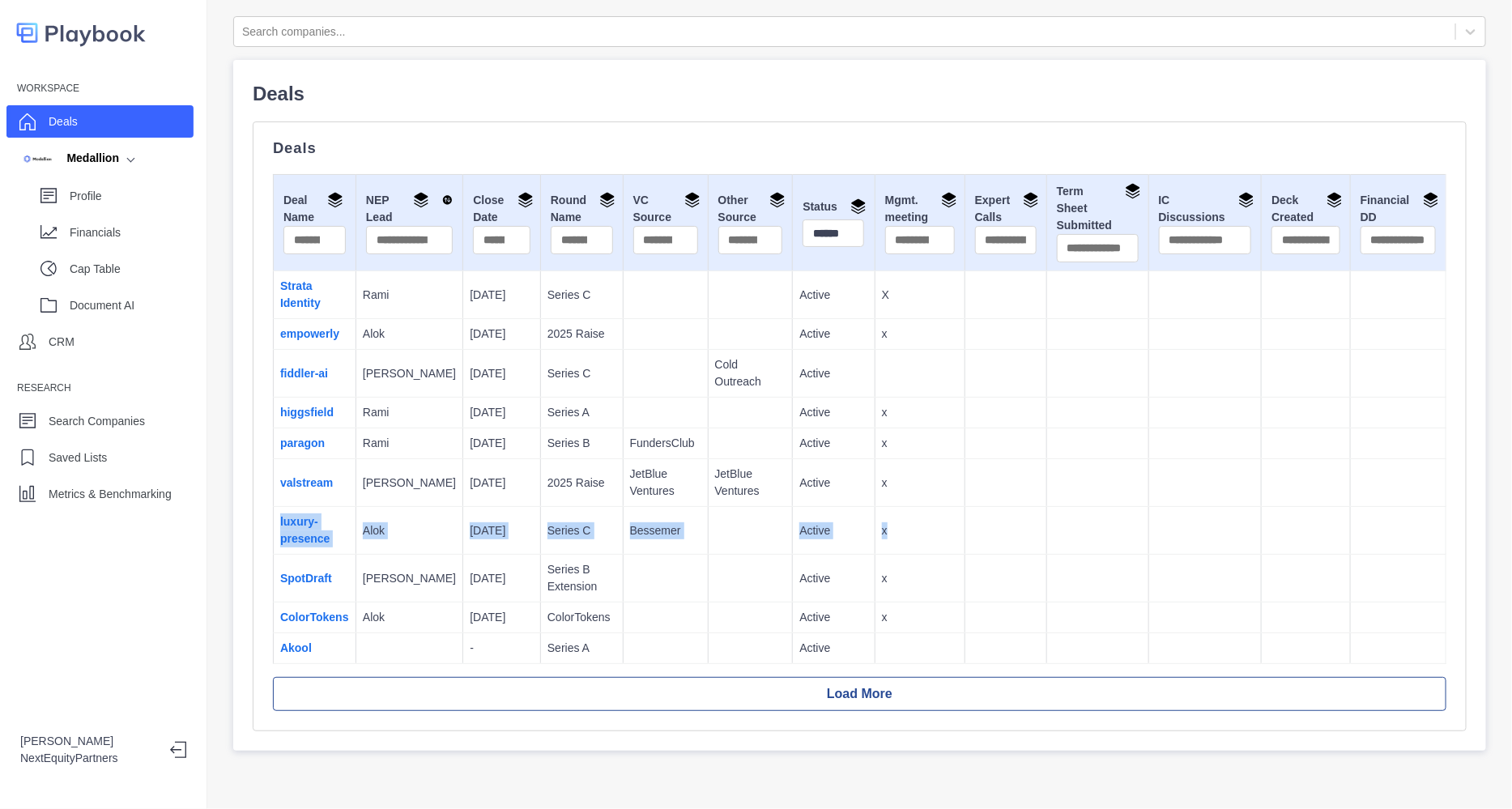
click at [896, 525] on p "x" at bounding box center [919, 531] width 76 height 17
click at [576, 502] on td "2025 Raise" at bounding box center [582, 483] width 82 height 48
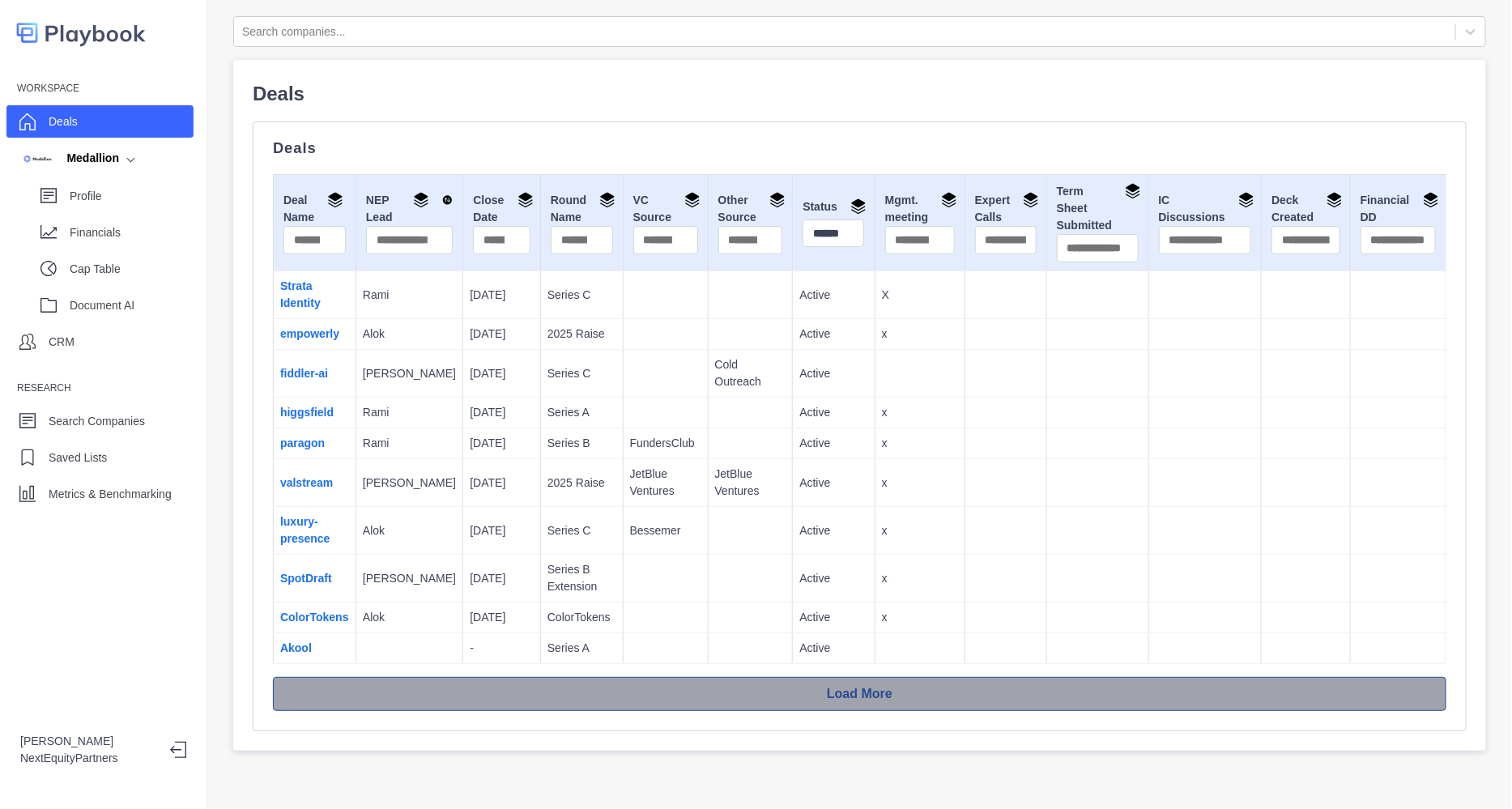
click at [511, 691] on button "Load More" at bounding box center [859, 694] width 1174 height 34
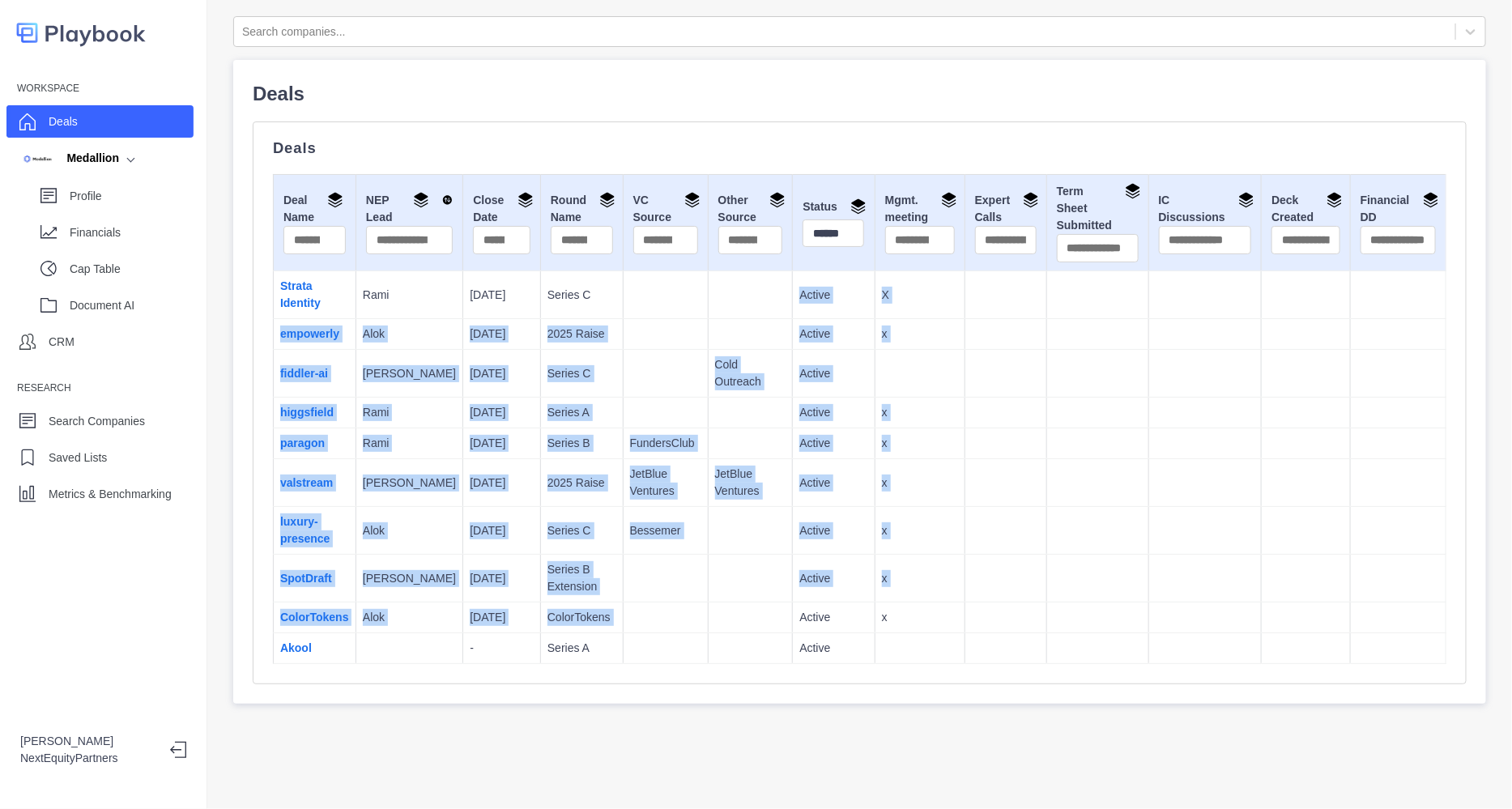
drag, startPoint x: 579, startPoint y: 297, endPoint x: 696, endPoint y: 627, distance: 350.1
click at [696, 627] on tbody "Strata Identity Rami [DATE] Series C Active X empowerly Alok [DATE] 2025 Raise …" at bounding box center [860, 468] width 1173 height 393
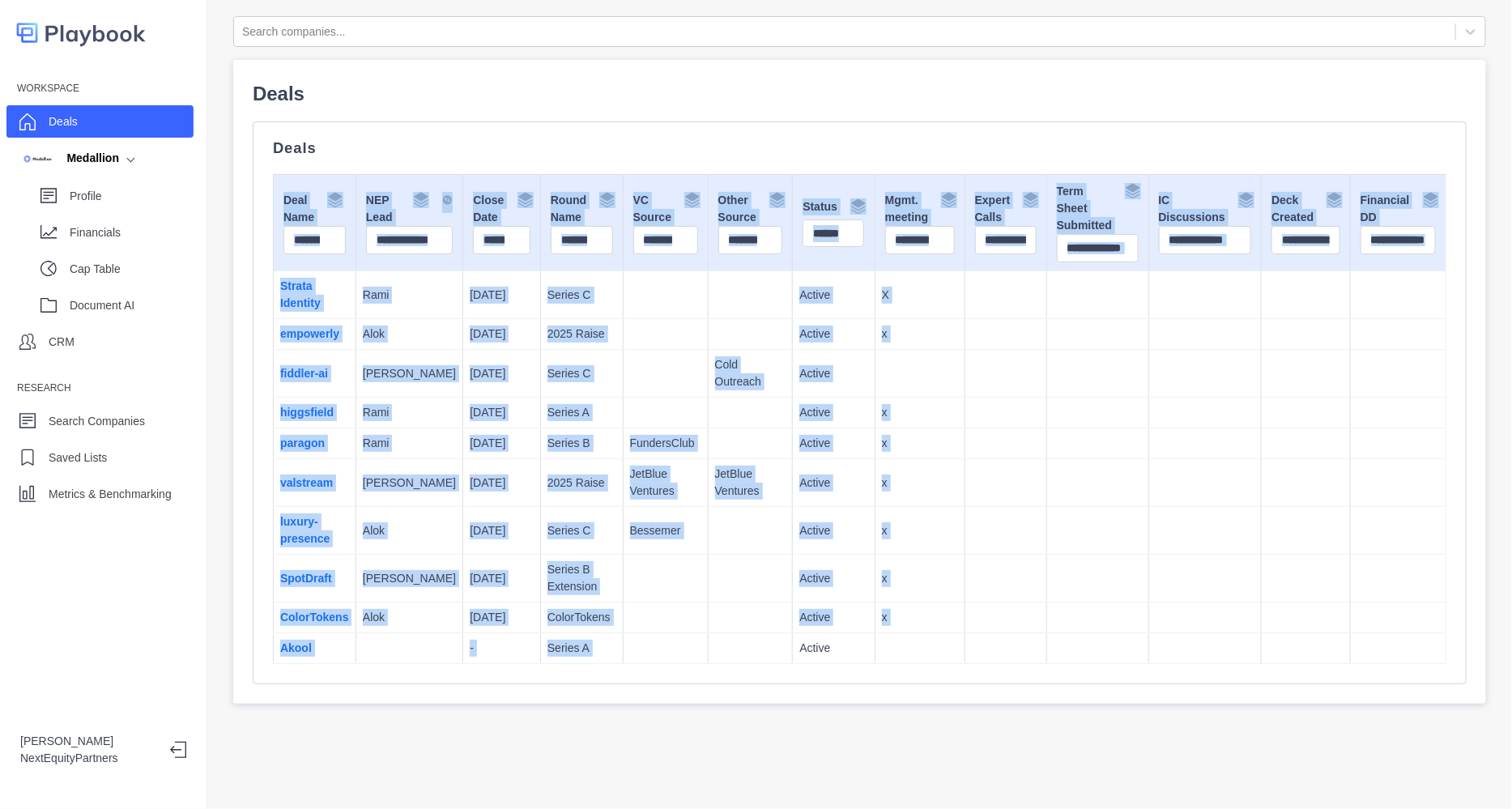
drag, startPoint x: 692, startPoint y: 543, endPoint x: 579, endPoint y: 149, distance: 409.9
click at [579, 149] on div "Deals Deal Name NEP Lead Close Date Round Name VC Source Other Source Status **…" at bounding box center [859, 403] width 1174 height 523
click at [708, 445] on td at bounding box center [750, 443] width 85 height 31
drag, startPoint x: 883, startPoint y: 651, endPoint x: 718, endPoint y: 197, distance: 483.1
click at [718, 197] on table "Deal Name NEP Lead Close Date Round Name VC Source Other Source Status ****** M…" at bounding box center [859, 419] width 1174 height 490
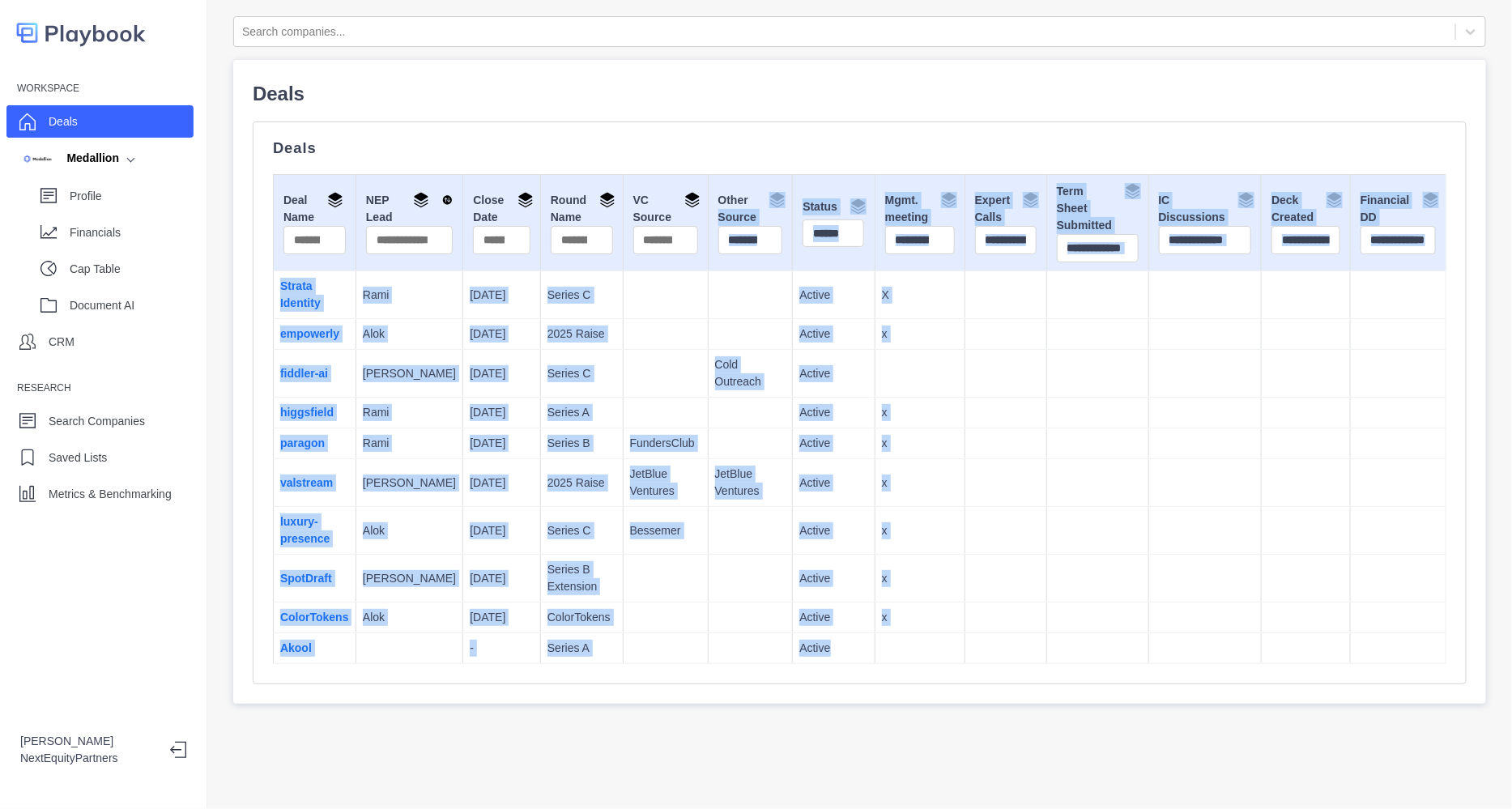
click at [793, 428] on td "Active" at bounding box center [833, 443] width 81 height 31
drag, startPoint x: 875, startPoint y: 645, endPoint x: 664, endPoint y: 196, distance: 496.1
click at [664, 196] on table "Deal Name NEP Lead Close Date Round Name VC Source Other Source Status ****** M…" at bounding box center [859, 419] width 1174 height 490
click at [823, 507] on td "Active" at bounding box center [833, 530] width 81 height 48
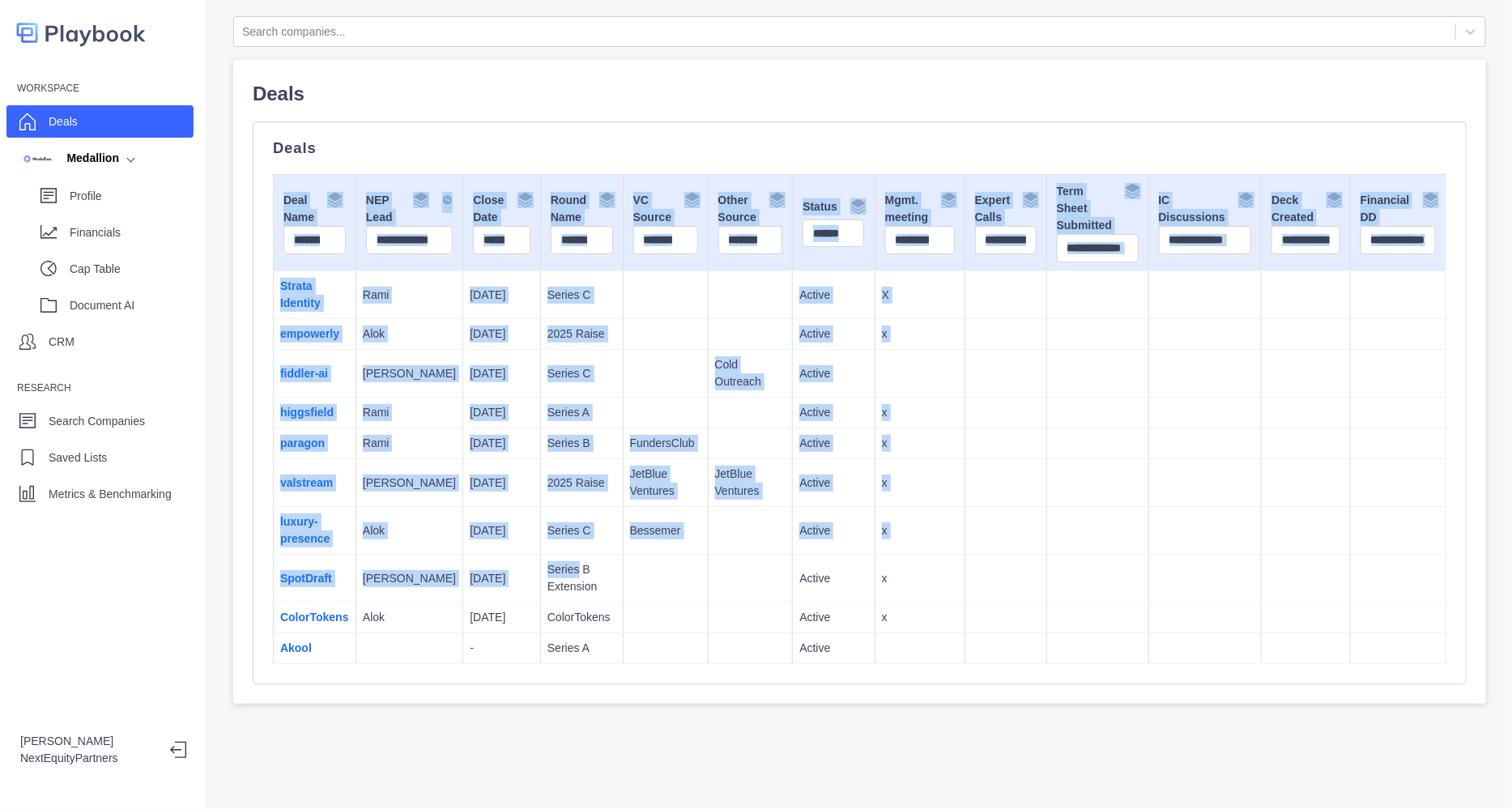
drag, startPoint x: 260, startPoint y: 263, endPoint x: 544, endPoint y: 565, distance: 414.6
click at [544, 565] on div "Deals Deal Name NEP Lead Close Date Round Name VC Source Other Source Status **…" at bounding box center [859, 403] width 1215 height 563
click at [548, 565] on p "Series B Extension" at bounding box center [583, 578] width 69 height 34
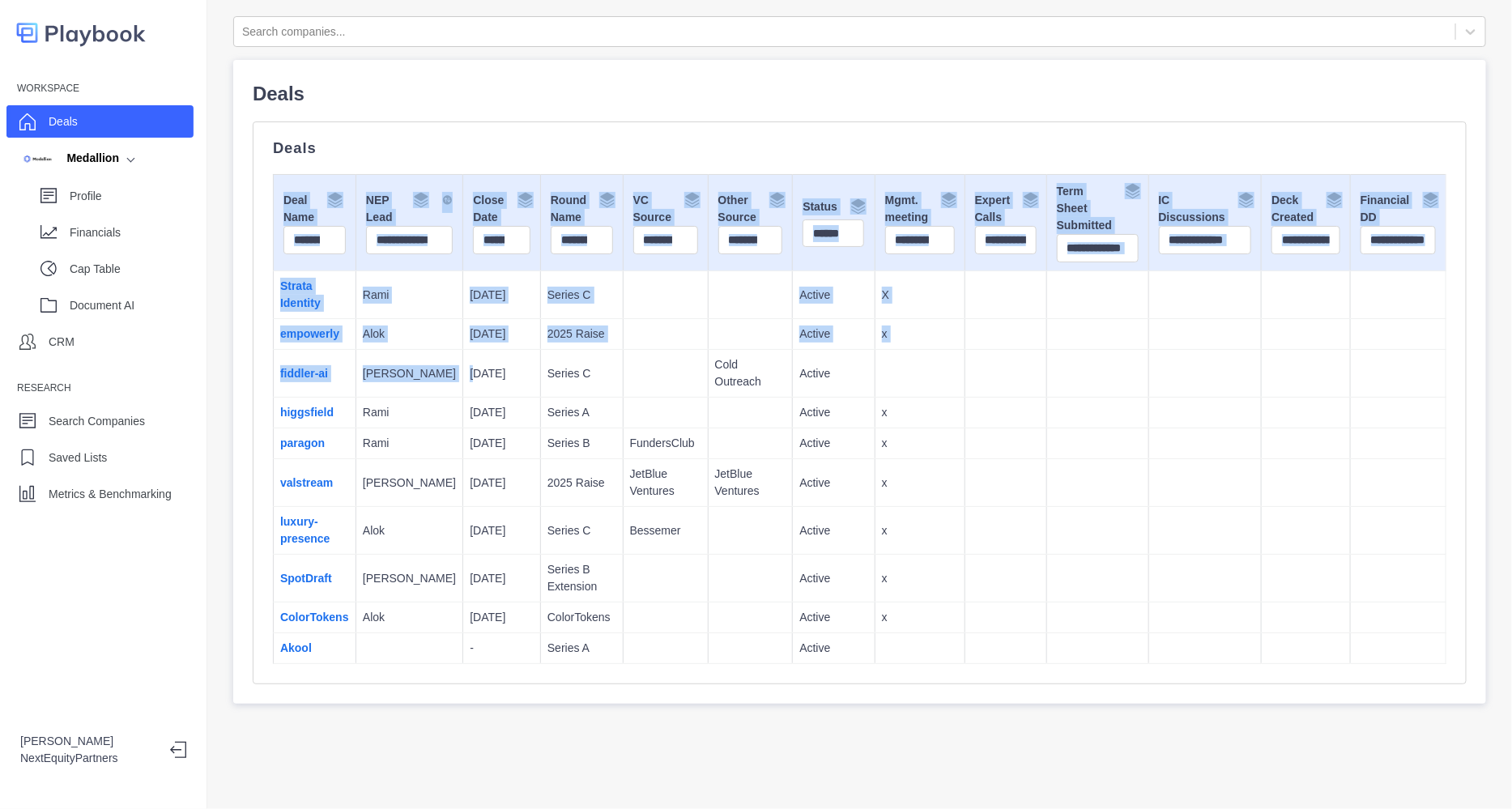
drag, startPoint x: 266, startPoint y: 376, endPoint x: 445, endPoint y: 384, distance: 179.2
click at [445, 384] on div "Deals Deal Name NEP Lead Close Date Round Name VC Source Other Source Status **…" at bounding box center [859, 403] width 1215 height 563
click at [464, 384] on td "[DATE]" at bounding box center [502, 373] width 78 height 48
drag, startPoint x: 266, startPoint y: 375, endPoint x: 348, endPoint y: 377, distance: 82.0
click at [348, 377] on div "Deals Deal Name NEP Lead Close Date Round Name VC Source Other Source Status **…" at bounding box center [859, 403] width 1215 height 563
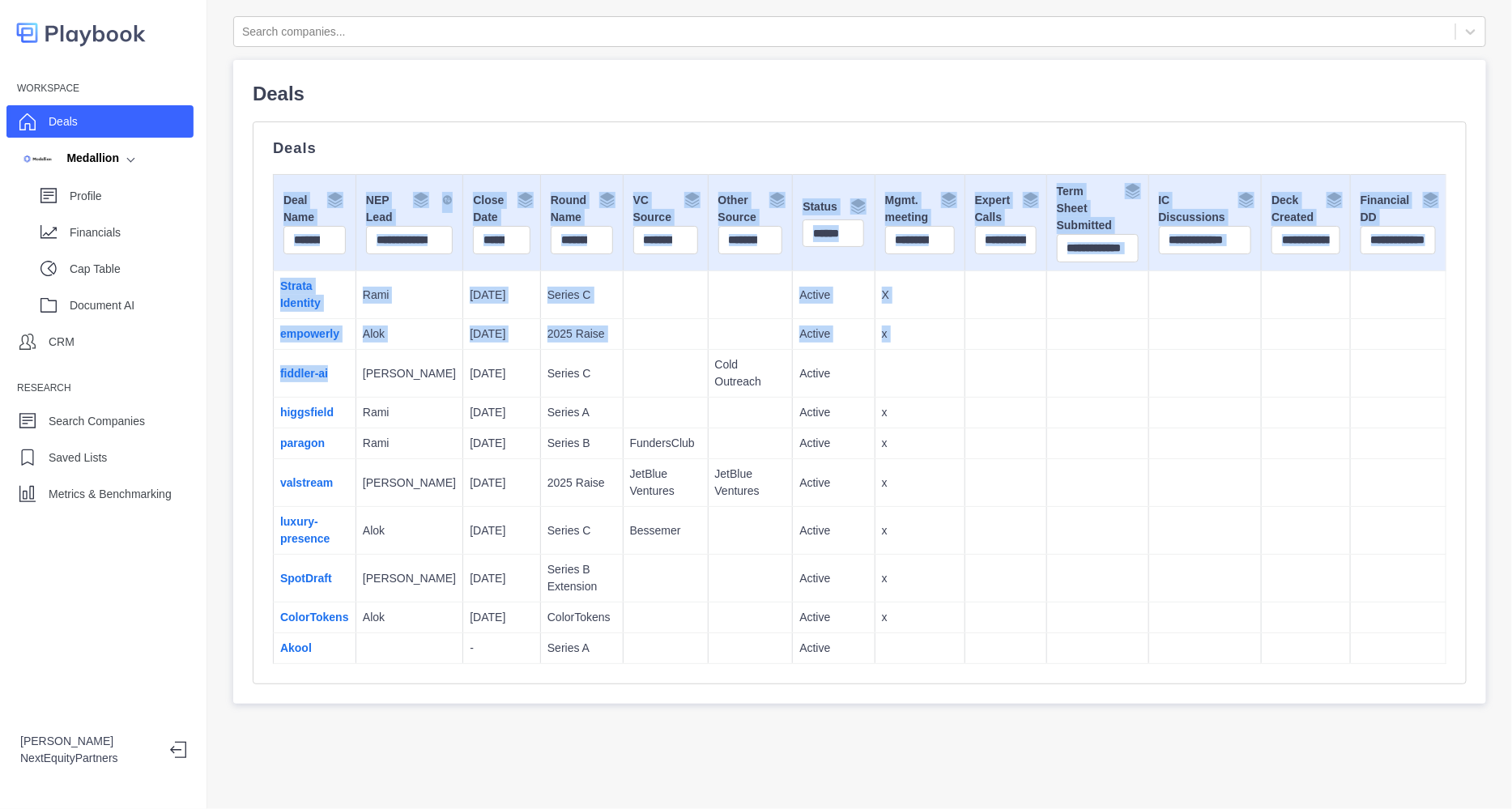
click at [348, 377] on td "fiddler-ai" at bounding box center [315, 373] width 82 height 48
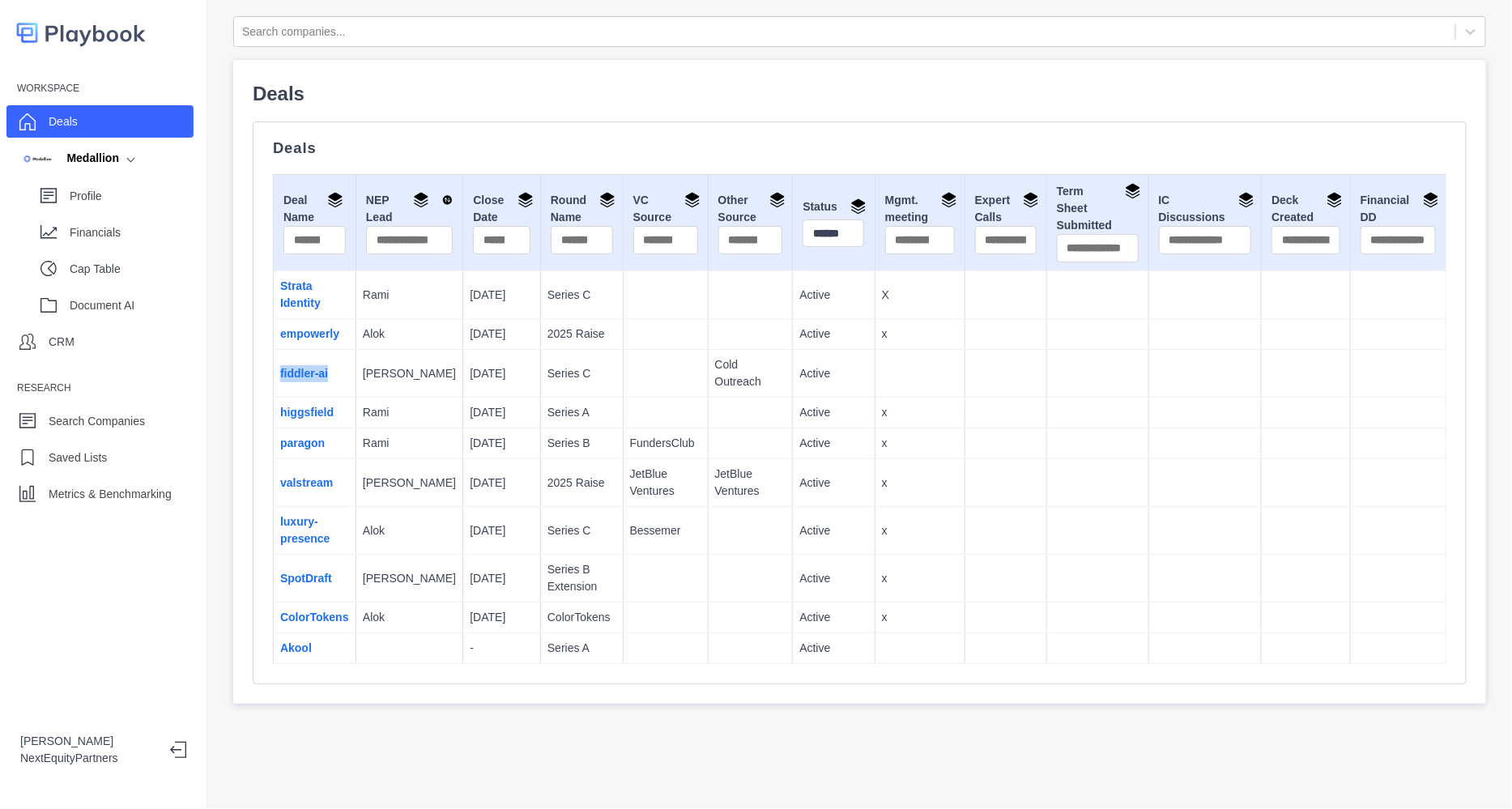
drag, startPoint x: 348, startPoint y: 377, endPoint x: 276, endPoint y: 373, distance: 72.1
click at [276, 373] on td "fiddler-ai" at bounding box center [315, 373] width 82 height 48
click at [263, 382] on div "Deals Deal Name NEP Lead Close Date Round Name VC Source Other Source Status **…" at bounding box center [859, 403] width 1215 height 563
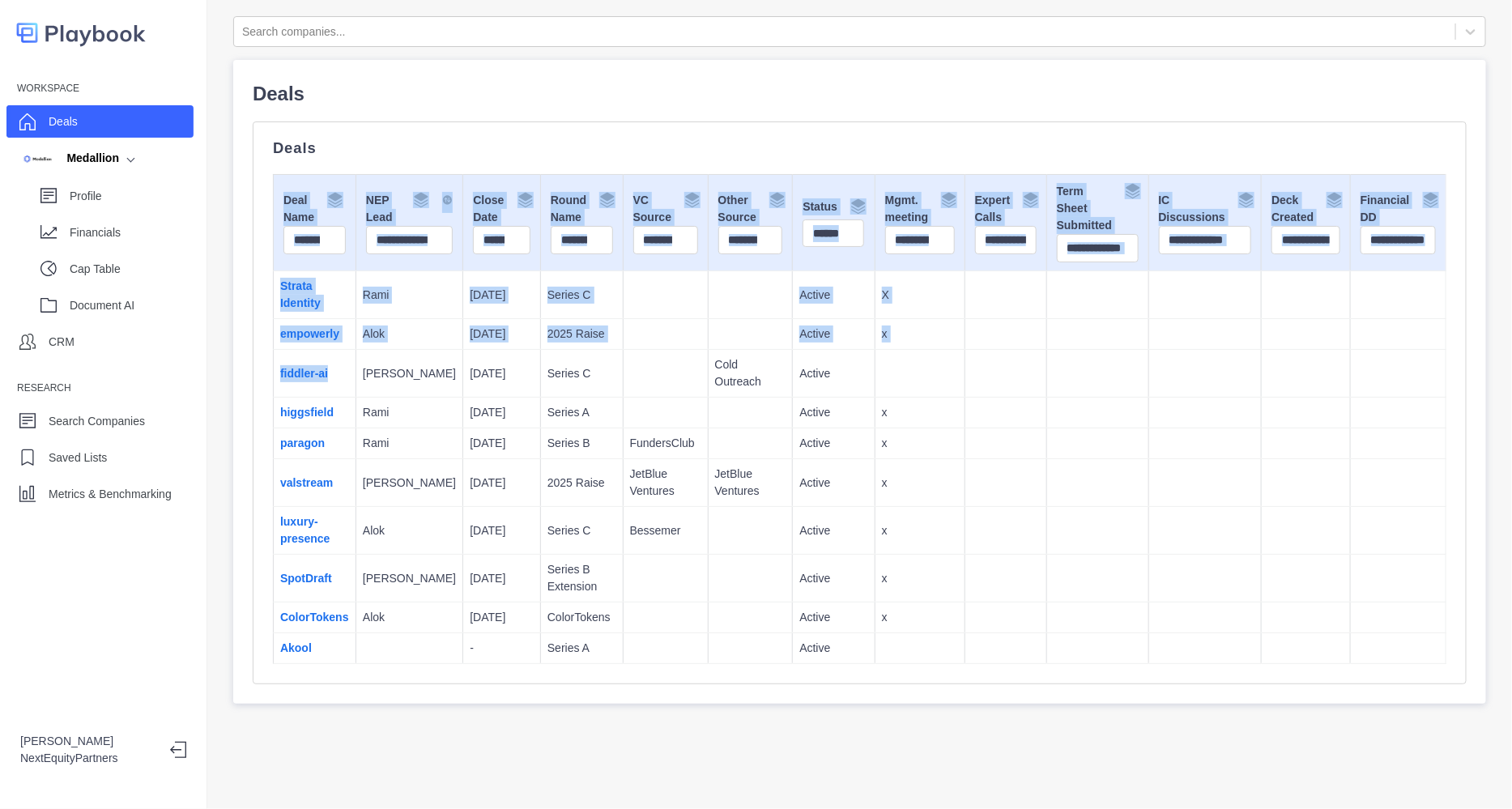
drag, startPoint x: 349, startPoint y: 368, endPoint x: 253, endPoint y: 362, distance: 96.2
click at [253, 362] on div "Deals Deal Name NEP Lead Close Date Round Name VC Source Other Source Status **…" at bounding box center [859, 403] width 1215 height 563
click at [255, 368] on div "Deals Deal Name NEP Lead Close Date Round Name VC Source Other Source Status **…" at bounding box center [859, 403] width 1215 height 563
click at [343, 371] on td "fiddler-ai" at bounding box center [315, 373] width 82 height 48
drag, startPoint x: 340, startPoint y: 370, endPoint x: 271, endPoint y: 371, distance: 69.0
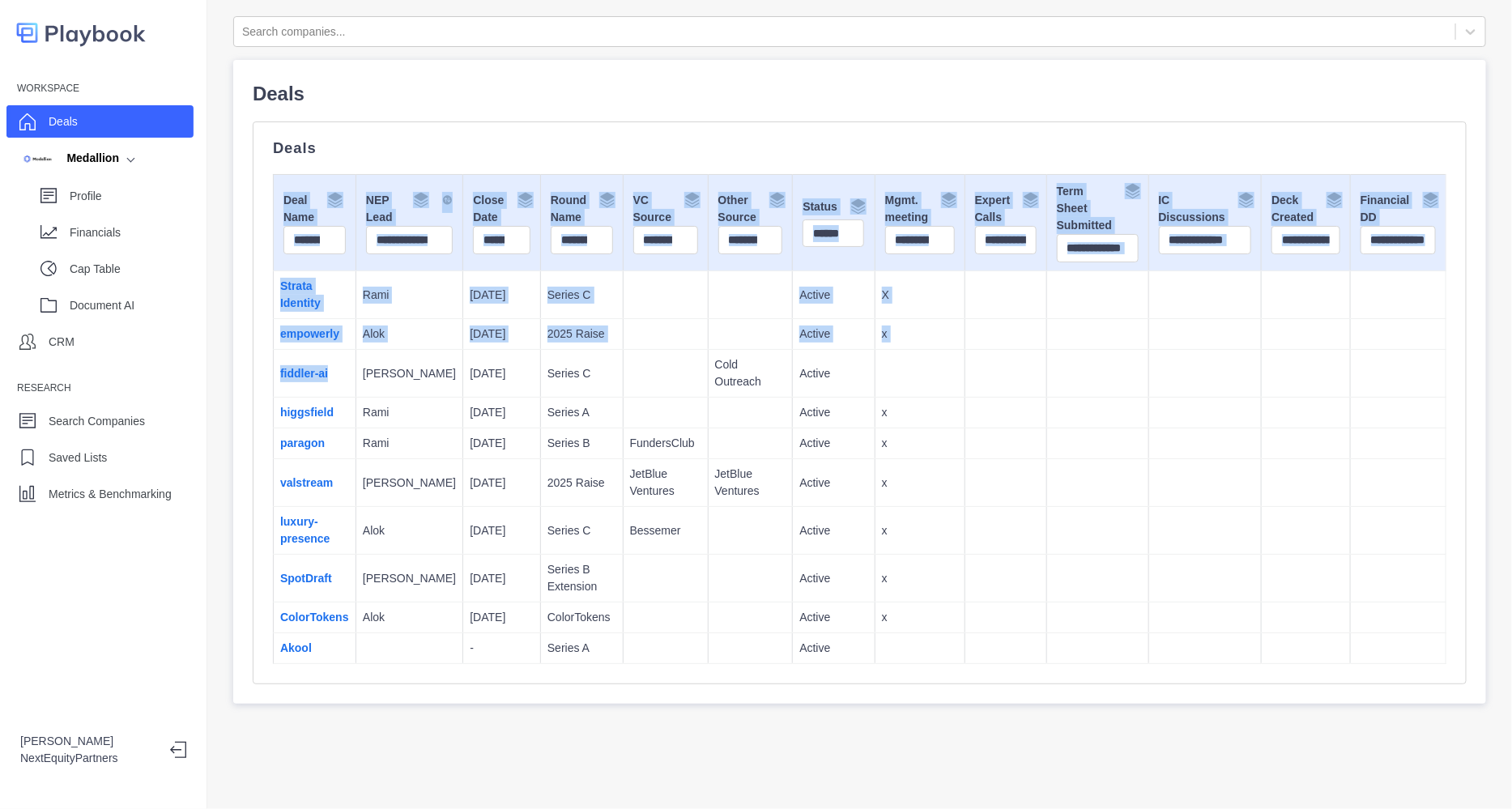
click at [271, 371] on div "Deals Deal Name NEP Lead Close Date Round Name VC Source Other Source Status **…" at bounding box center [859, 403] width 1215 height 563
click at [337, 375] on td "fiddler-ai" at bounding box center [315, 373] width 82 height 48
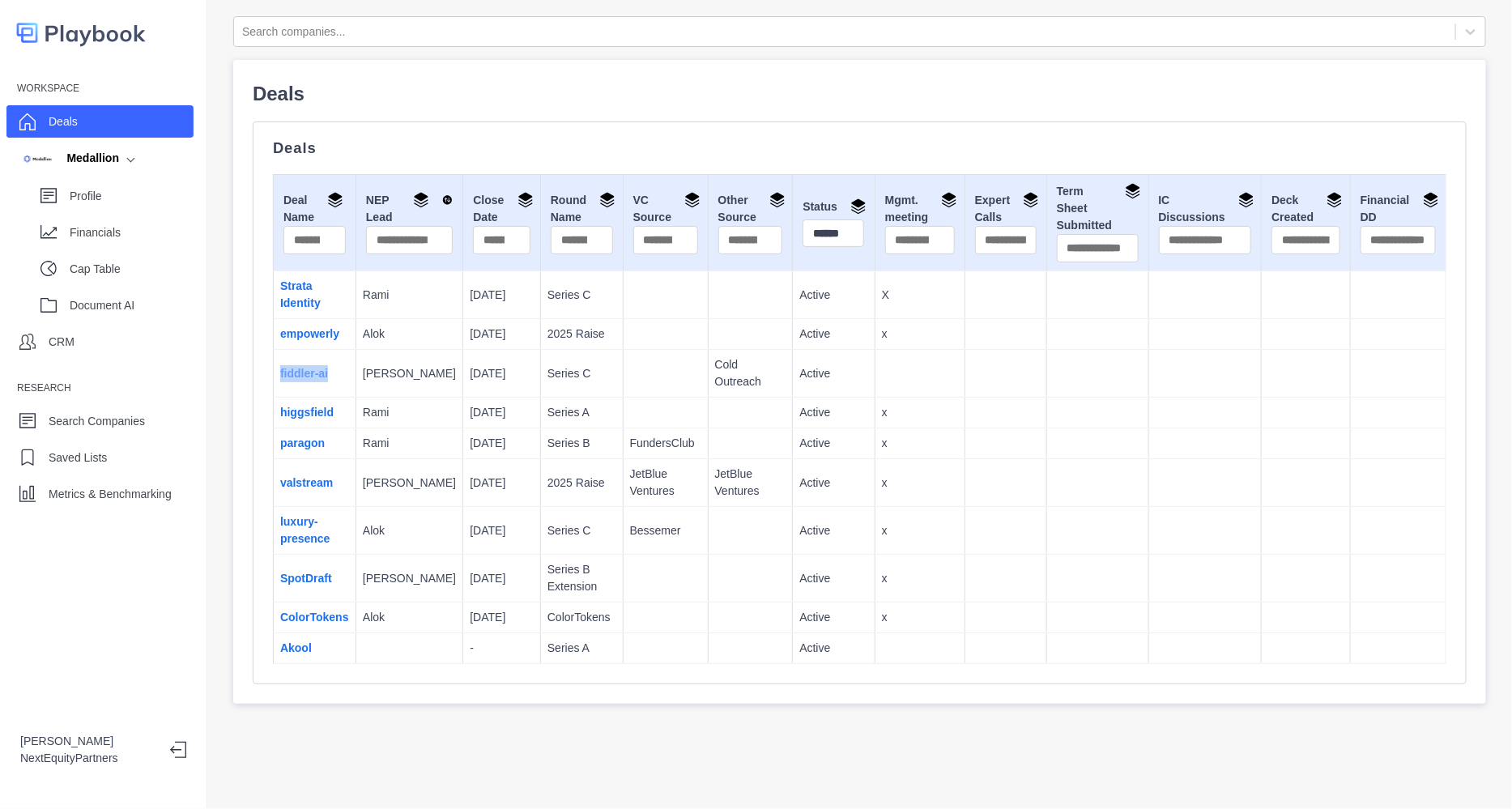
drag, startPoint x: 340, startPoint y: 372, endPoint x: 280, endPoint y: 376, distance: 60.1
click at [280, 376] on td "fiddler-ai" at bounding box center [315, 373] width 82 height 48
copy link "fiddler-ai"
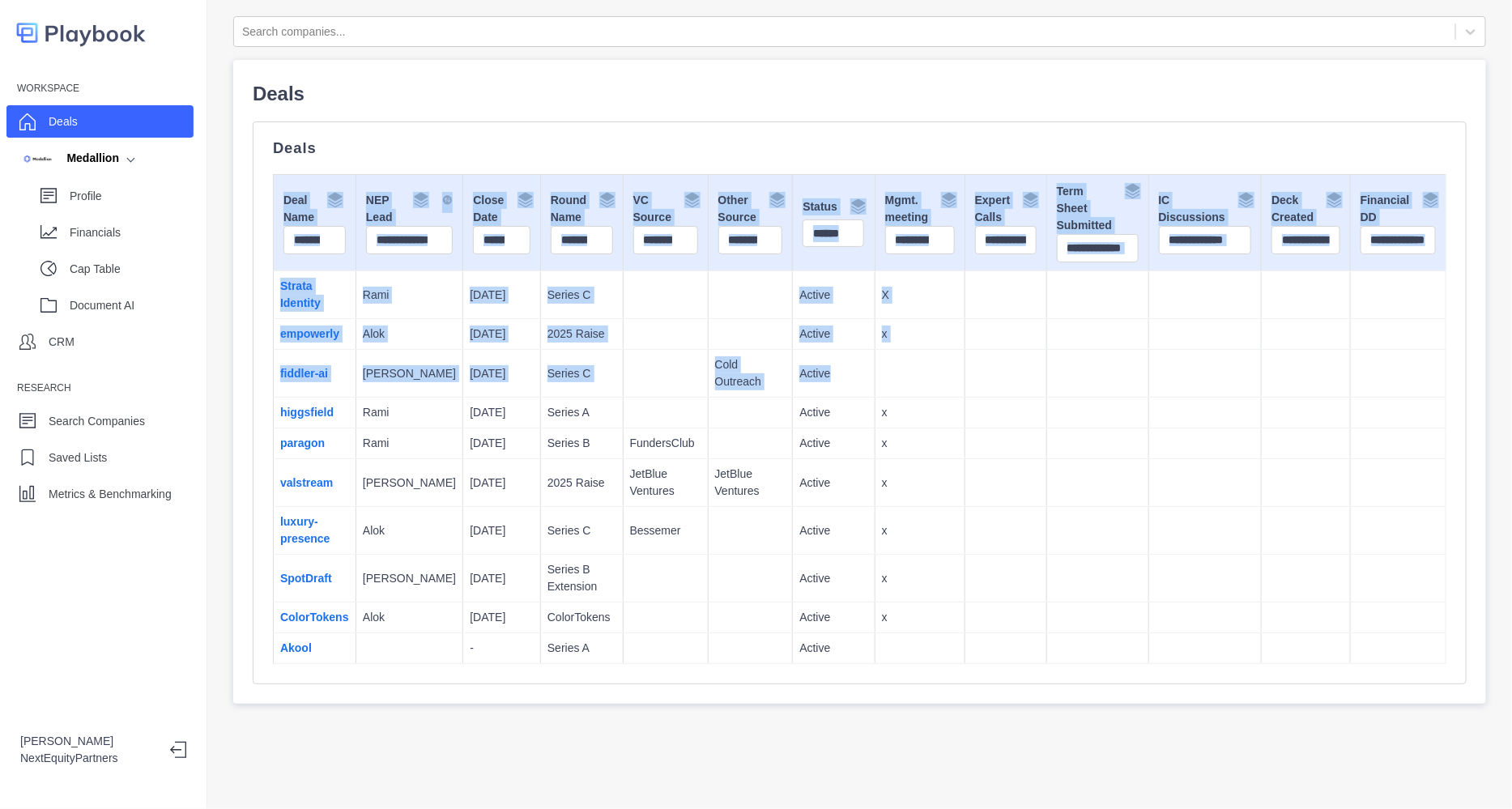
drag, startPoint x: 777, startPoint y: 384, endPoint x: 264, endPoint y: 395, distance: 513.1
click at [264, 395] on div "Deals Deal Name NEP Lead Close Date Round Name VC Source Other Source Status **…" at bounding box center [859, 403] width 1215 height 563
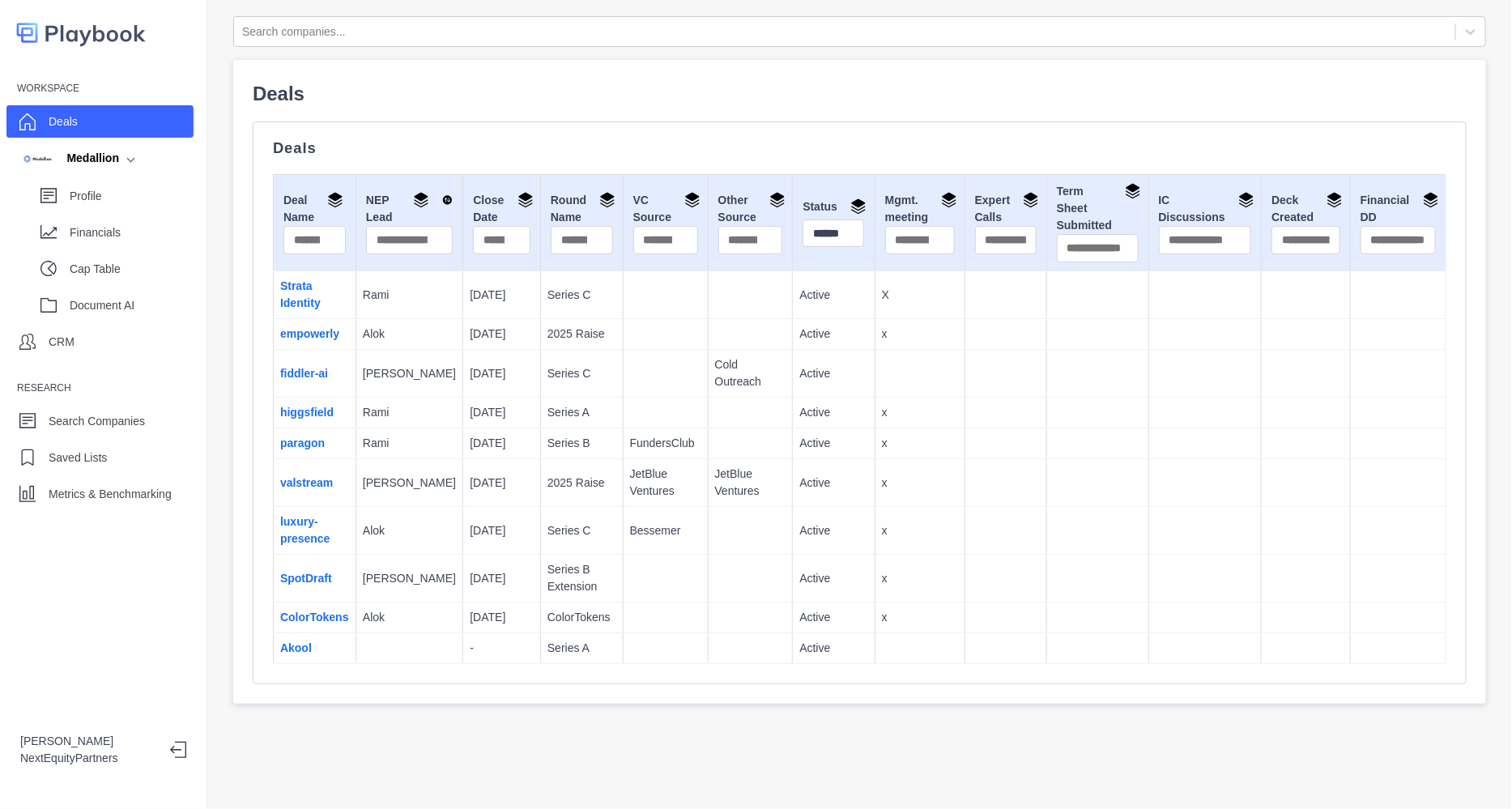
click at [815, 397] on td "Active" at bounding box center [833, 412] width 81 height 31
drag, startPoint x: 849, startPoint y: 374, endPoint x: 276, endPoint y: 383, distance: 573.1
click at [276, 383] on tr "fiddler-ai Rachit 9/30/2025 Series C Cold Outreach Active" at bounding box center [860, 373] width 1173 height 48
copy tr "fiddler-ai Rachit 9/30/2025 Series C Cold Outreach Active"
click at [540, 398] on td "Series A" at bounding box center [582, 412] width 82 height 31
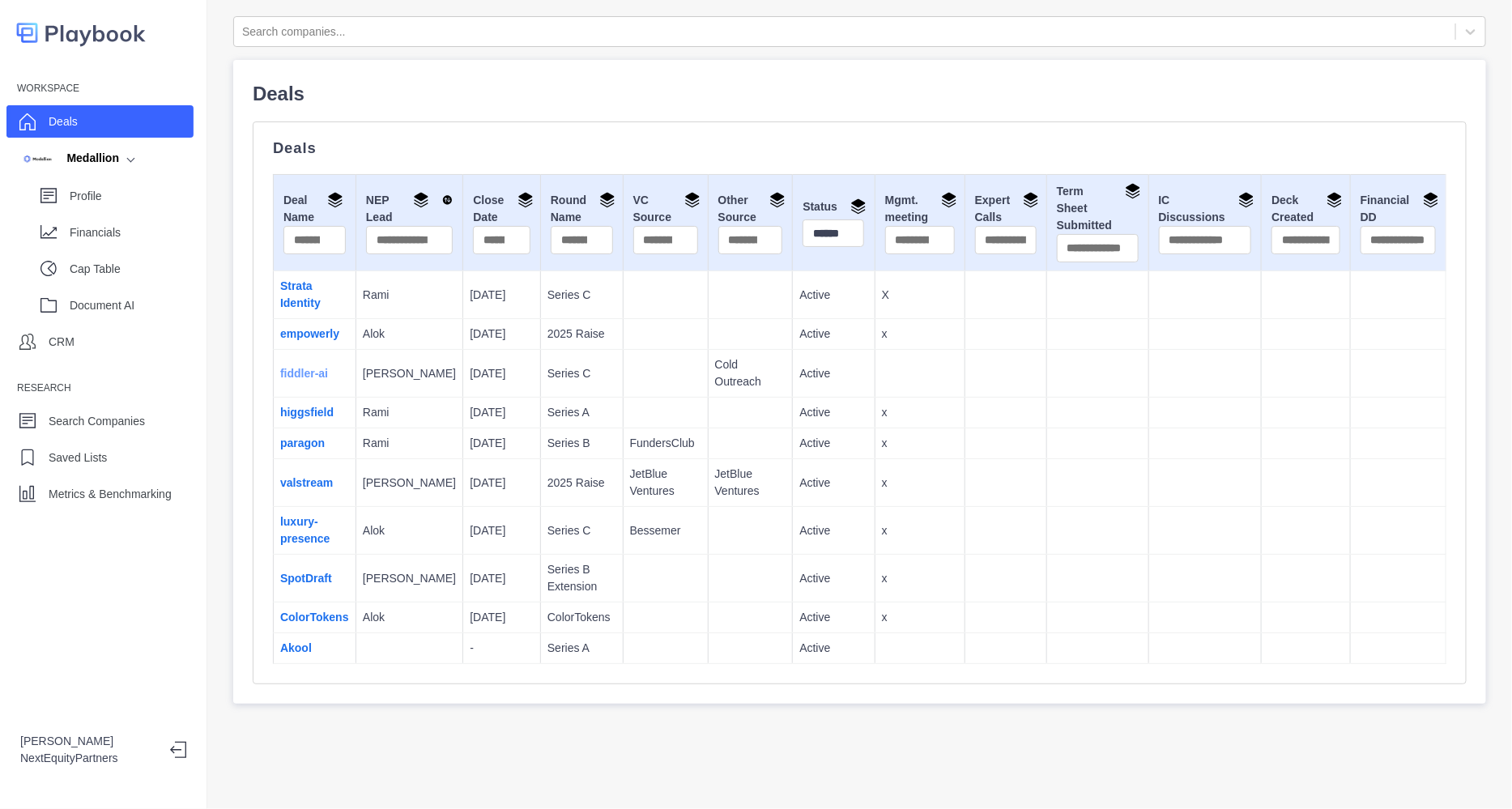
click at [320, 371] on link "fiddler-ai" at bounding box center [304, 373] width 48 height 13
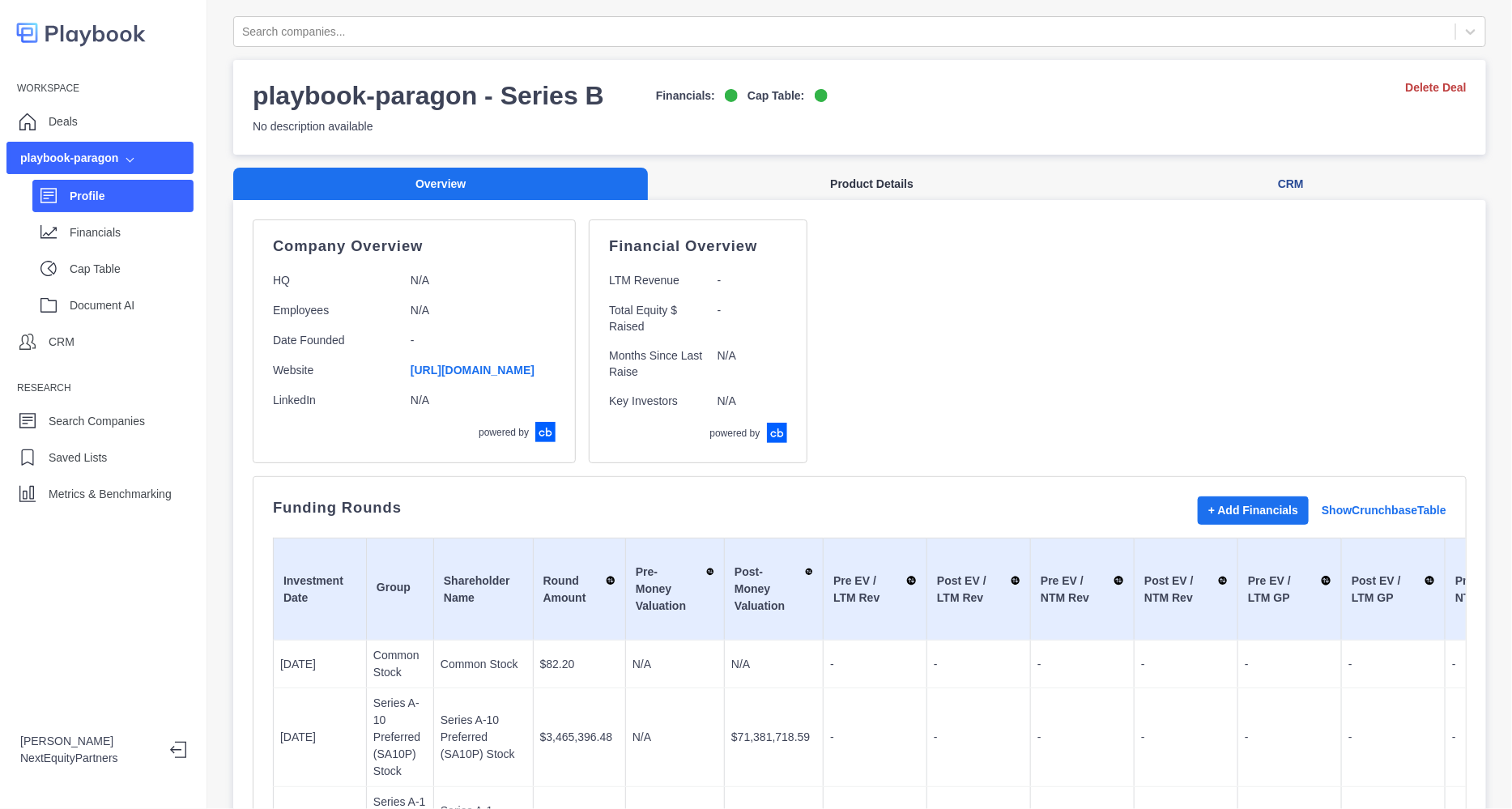
click at [755, 185] on button "Product Details" at bounding box center [871, 184] width 448 height 34
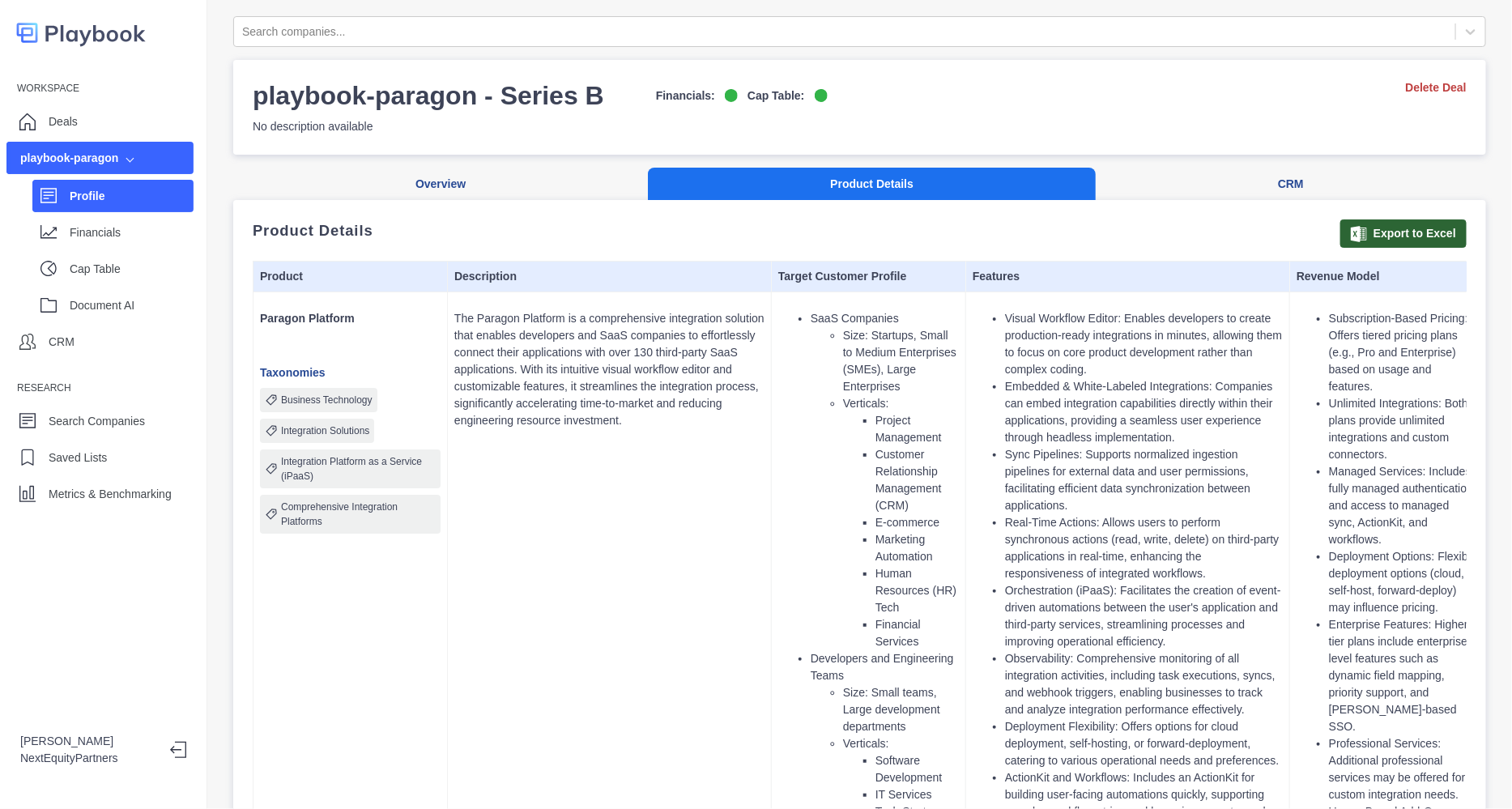
click at [757, 355] on p "The Paragon Platform is a comprehensive integration solution that enables devel…" at bounding box center [610, 369] width 310 height 119
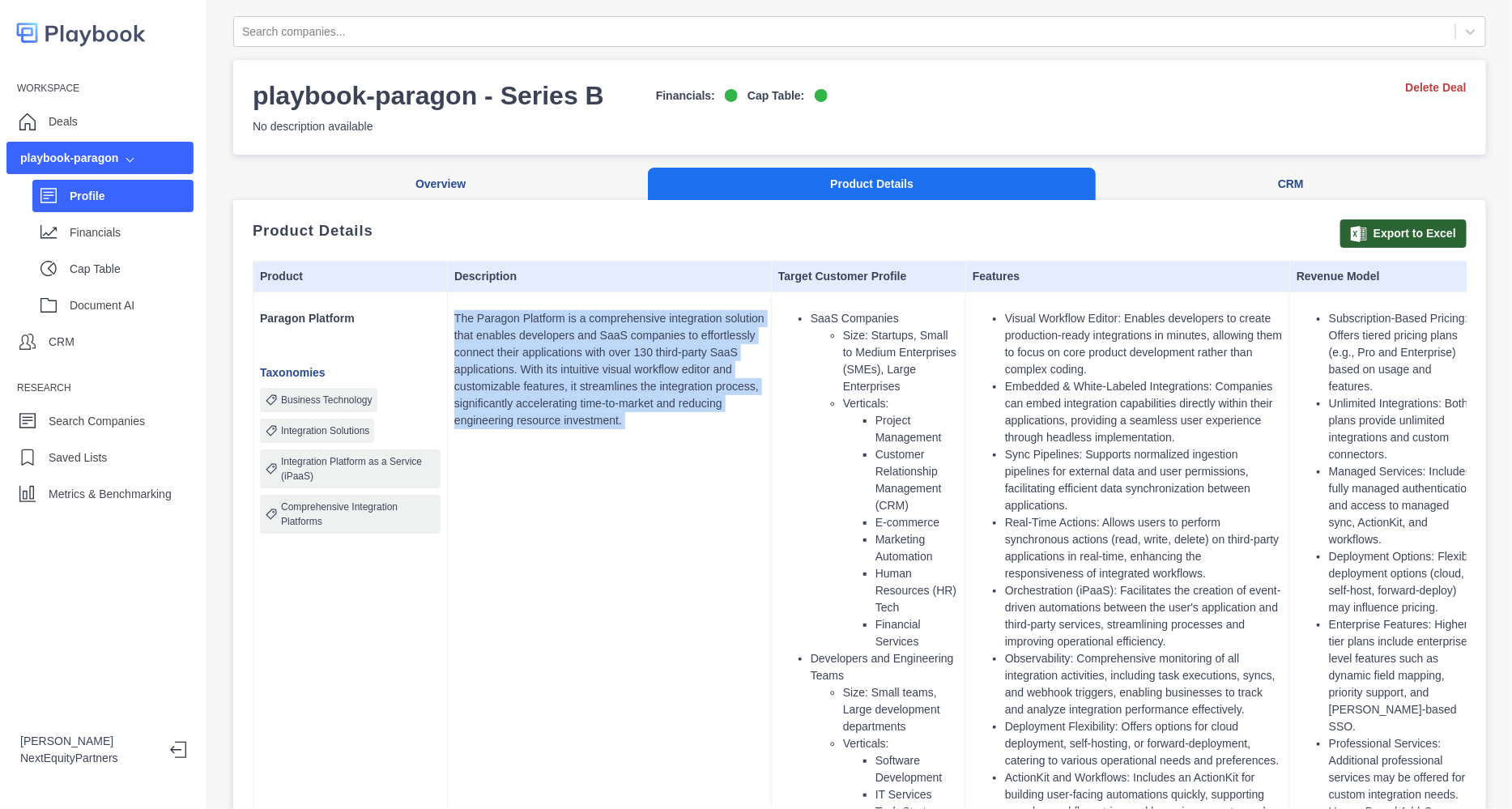
click at [757, 355] on p "The Paragon Platform is a comprehensive integration solution that enables devel…" at bounding box center [610, 369] width 310 height 119
click at [730, 408] on p "The Paragon Platform is a comprehensive integration solution that enables devel…" at bounding box center [610, 369] width 310 height 119
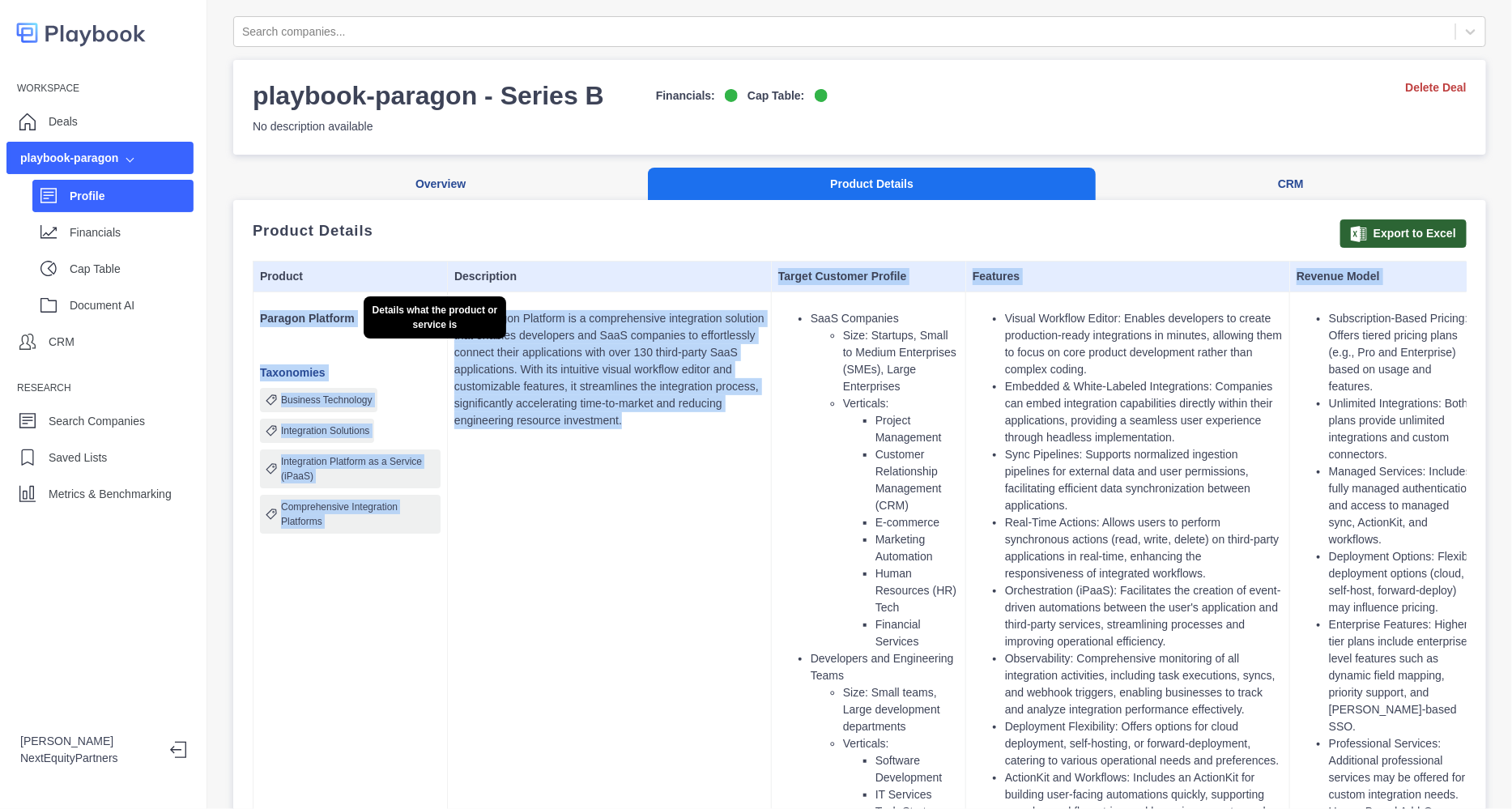
drag, startPoint x: 733, startPoint y: 446, endPoint x: 667, endPoint y: 277, distance: 181.4
click at [727, 389] on p "The Paragon Platform is a comprehensive integration solution that enables devel…" at bounding box center [610, 369] width 310 height 119
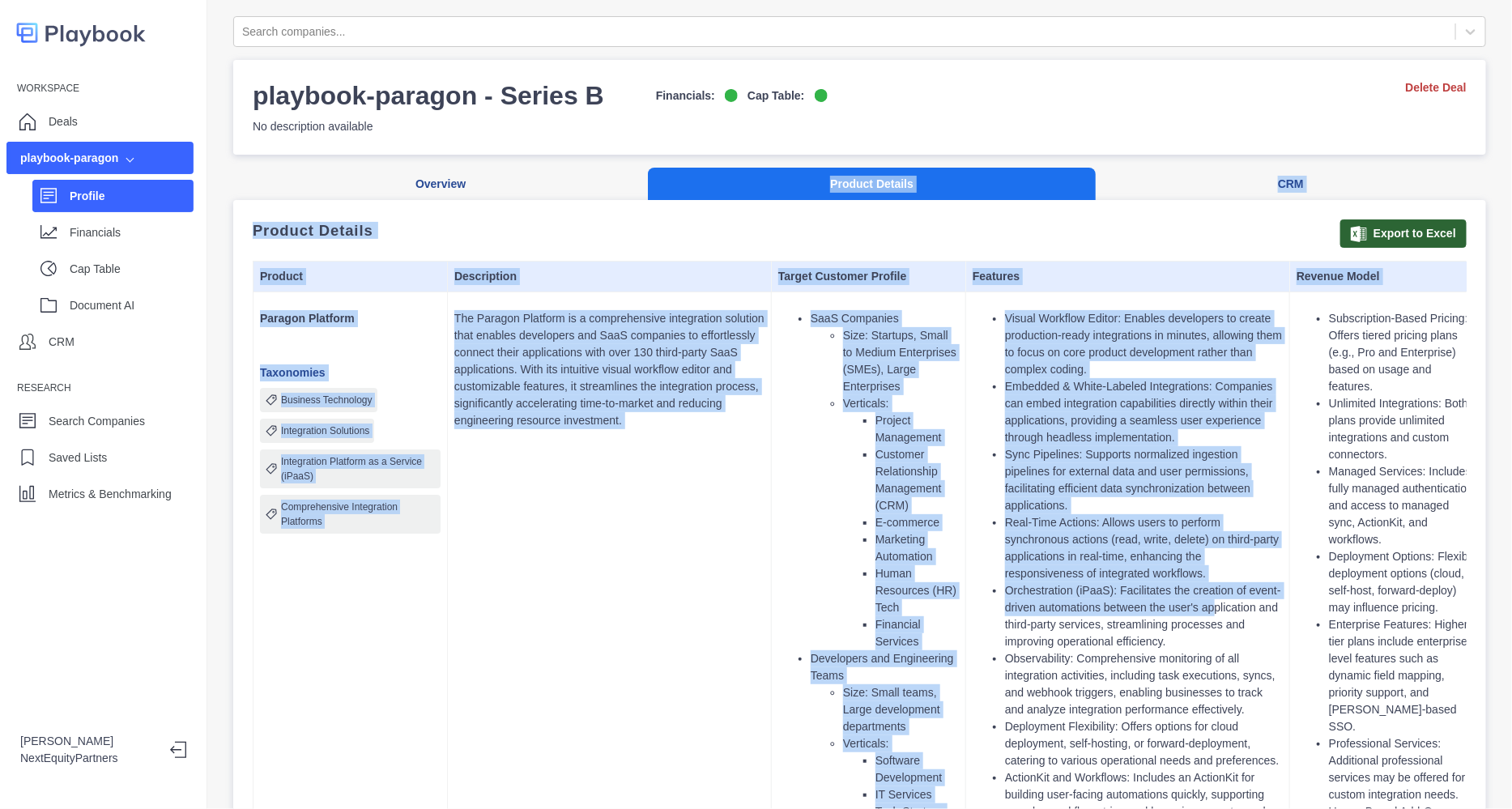
drag, startPoint x: 1202, startPoint y: 577, endPoint x: 1027, endPoint y: 444, distance: 219.8
click at [1184, 545] on li "Real-Time Actions: Allows users to perform synchronous actions (read, write, de…" at bounding box center [1144, 548] width 278 height 68
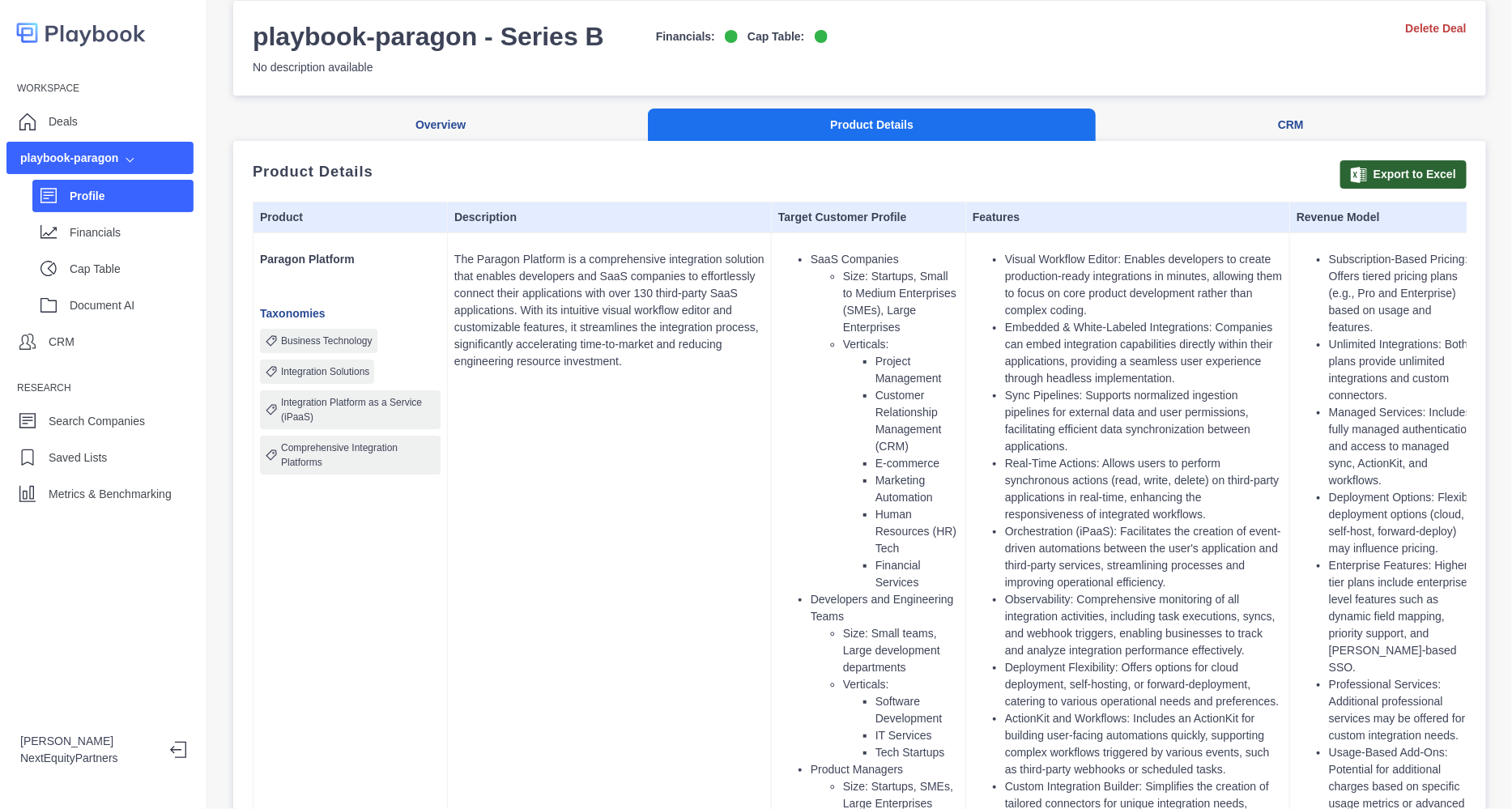
scroll to position [100, 0]
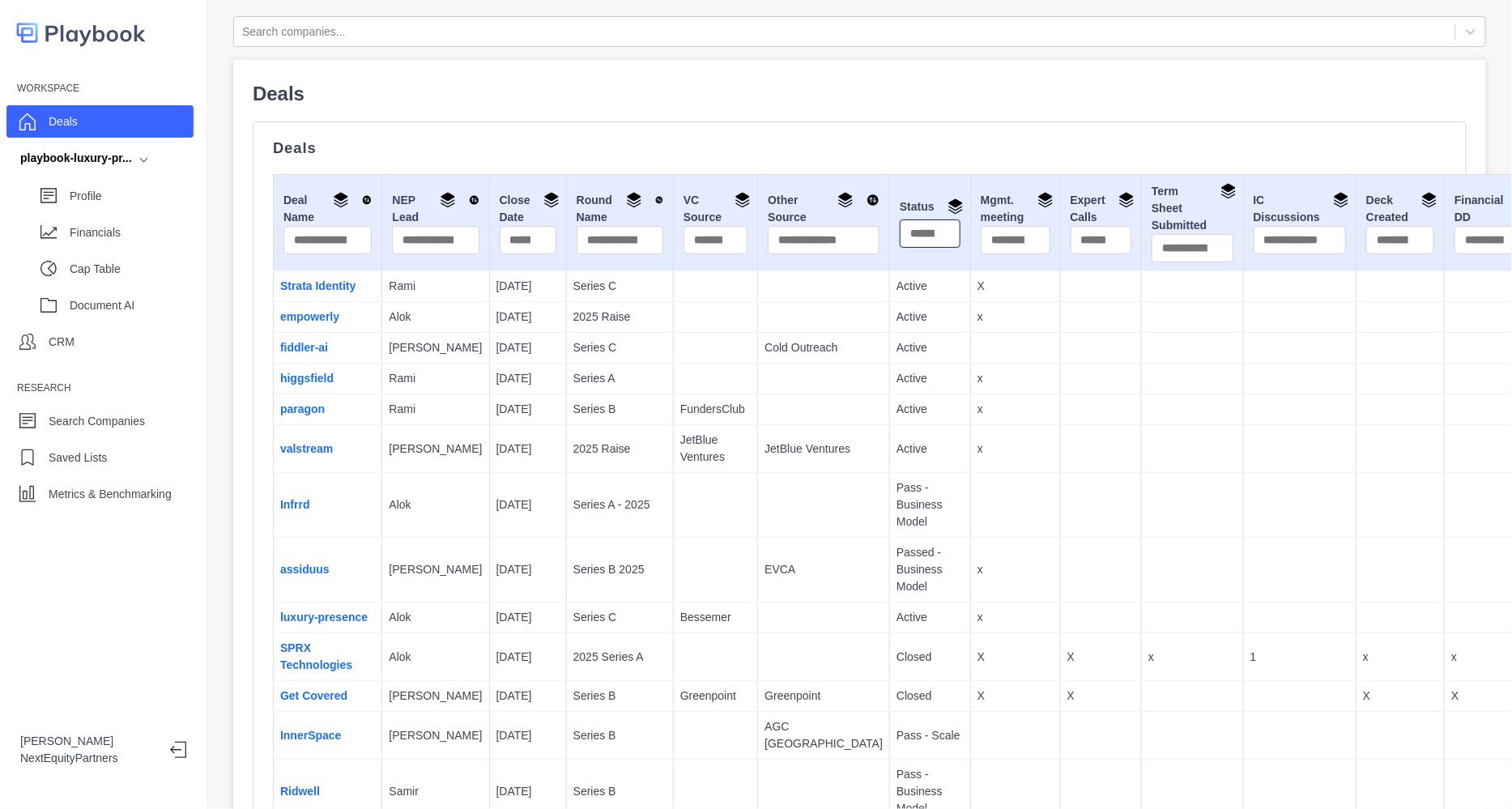
click at [900, 238] on input "text" at bounding box center [929, 234] width 61 height 28
type input "******"
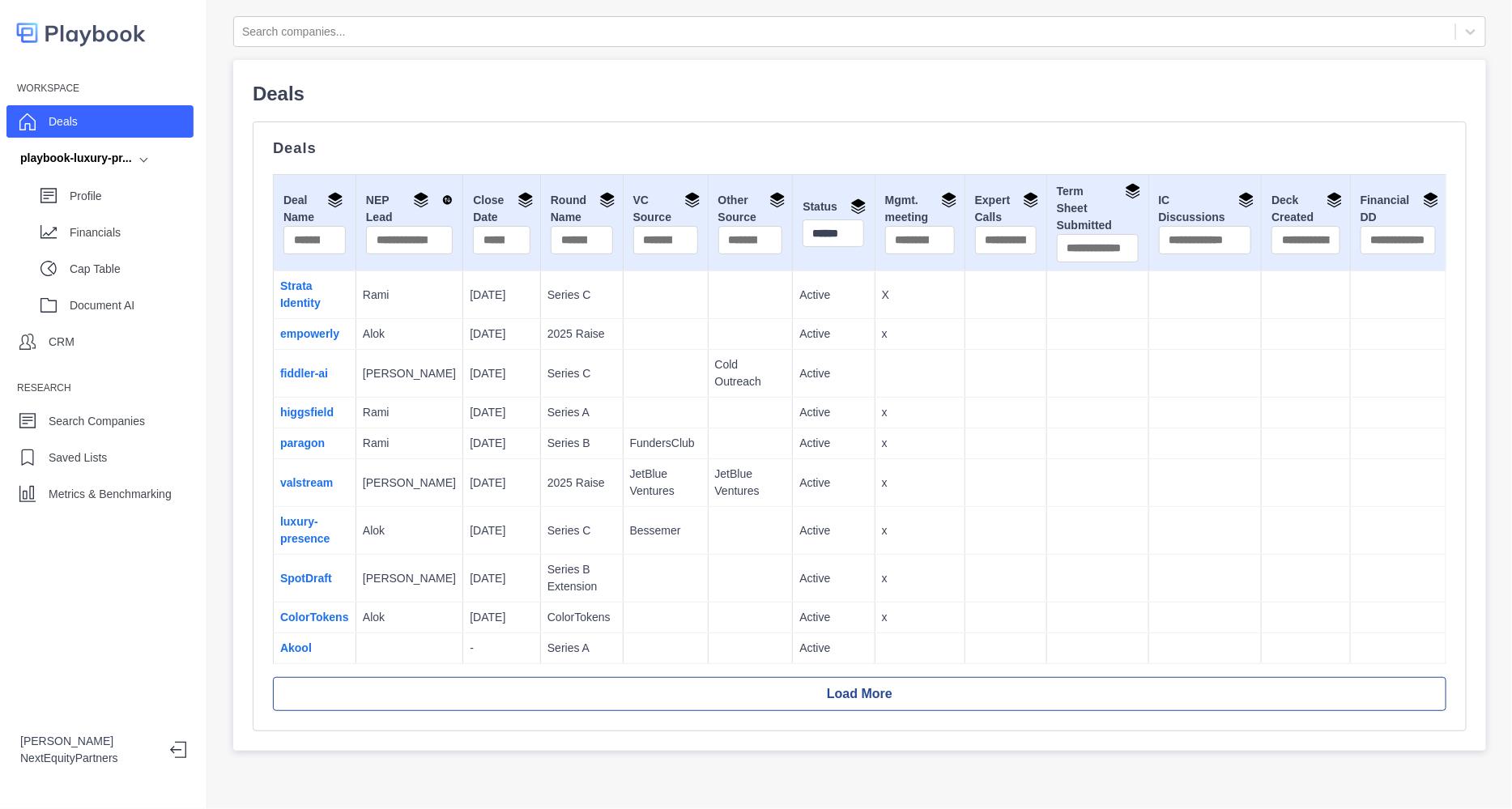
click at [792, 124] on div "Deals Deal Name NEP Lead Close Date Round Name VC Source Other Source Status **…" at bounding box center [859, 426] width 1215 height 610
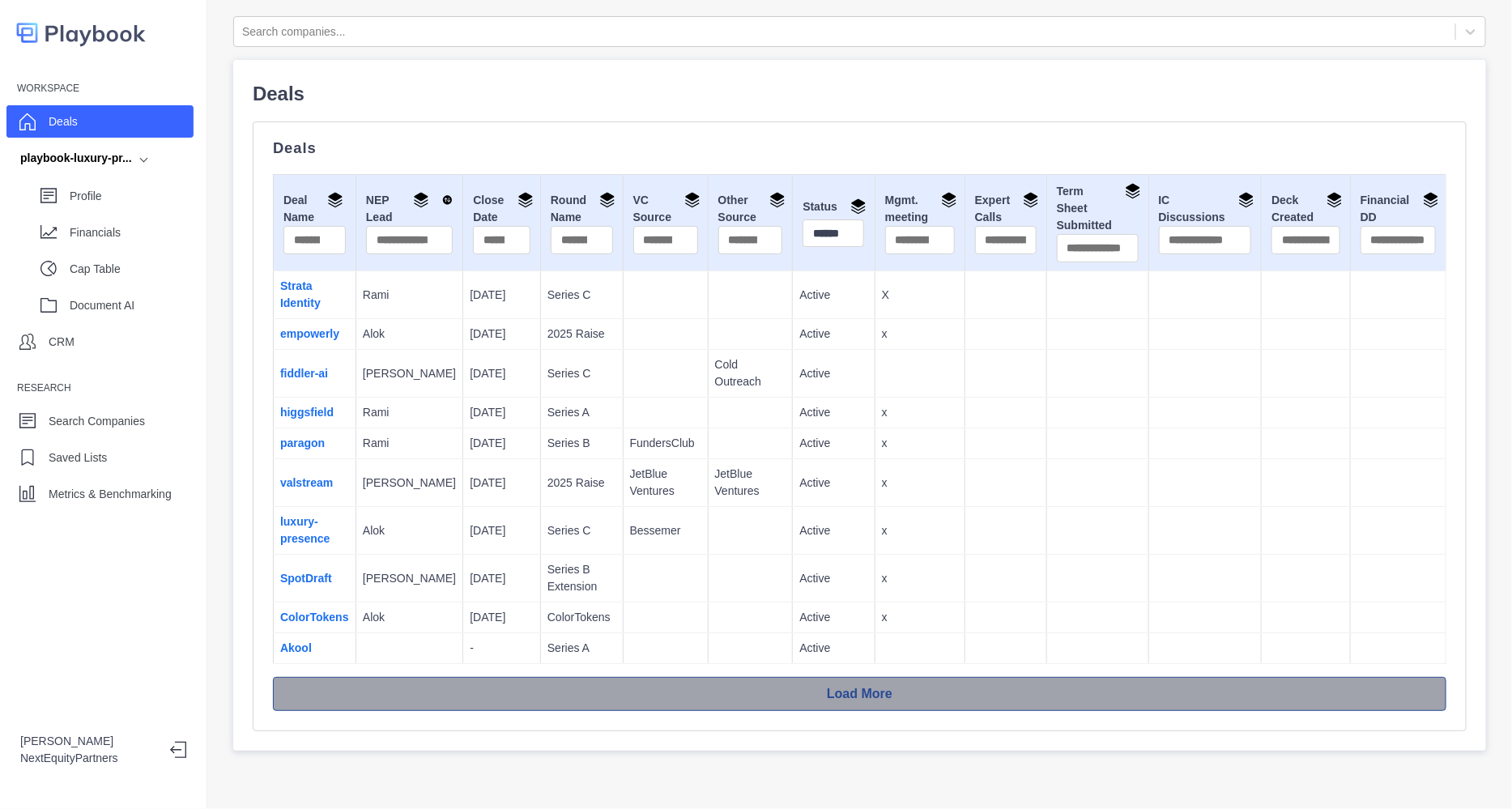
drag, startPoint x: 792, startPoint y: 124, endPoint x: 1066, endPoint y: 681, distance: 620.7
click at [1066, 681] on div "Deals Deal Name NEP Lead Close Date Round Name VC Source Other Source Status **…" at bounding box center [859, 426] width 1215 height 610
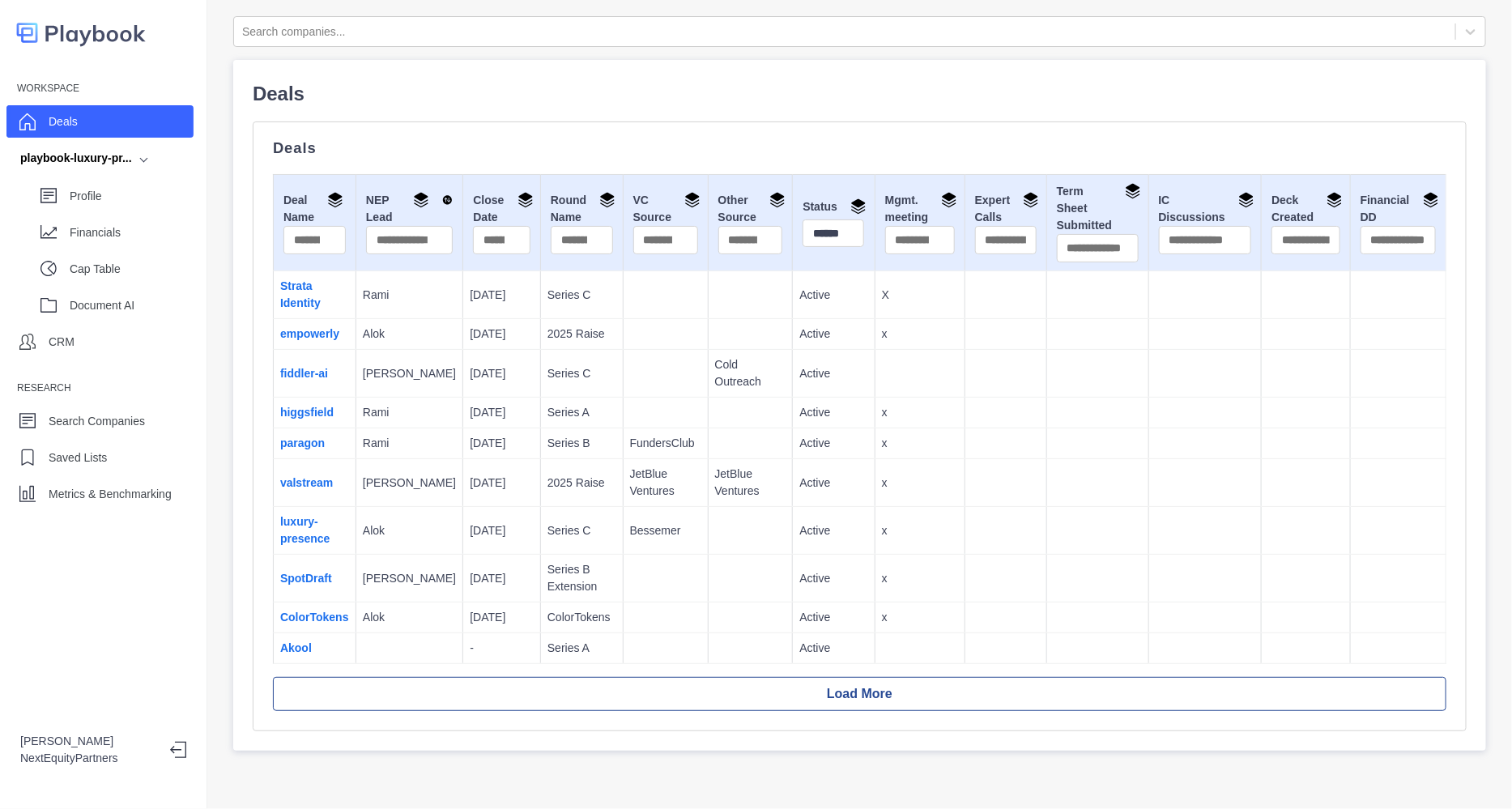
click at [1055, 539] on td at bounding box center [1097, 530] width 102 height 48
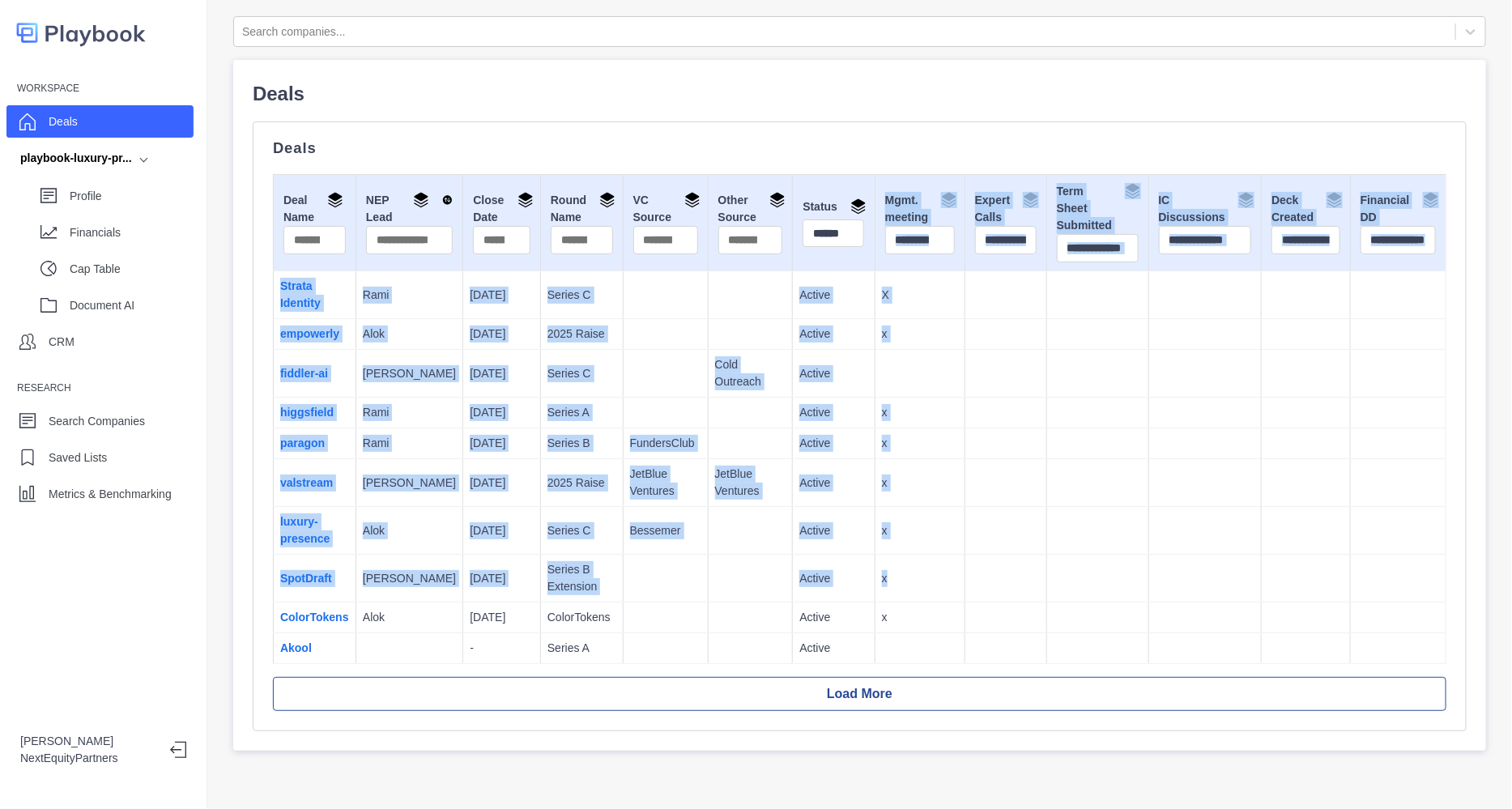
drag, startPoint x: 983, startPoint y: 572, endPoint x: 912, endPoint y: 215, distance: 364.0
click at [912, 215] on table "Deal Name NEP Lead Close Date Round Name VC Source Other Source Status ****** M…" at bounding box center [859, 419] width 1174 height 490
click at [965, 403] on td at bounding box center [1005, 412] width 81 height 31
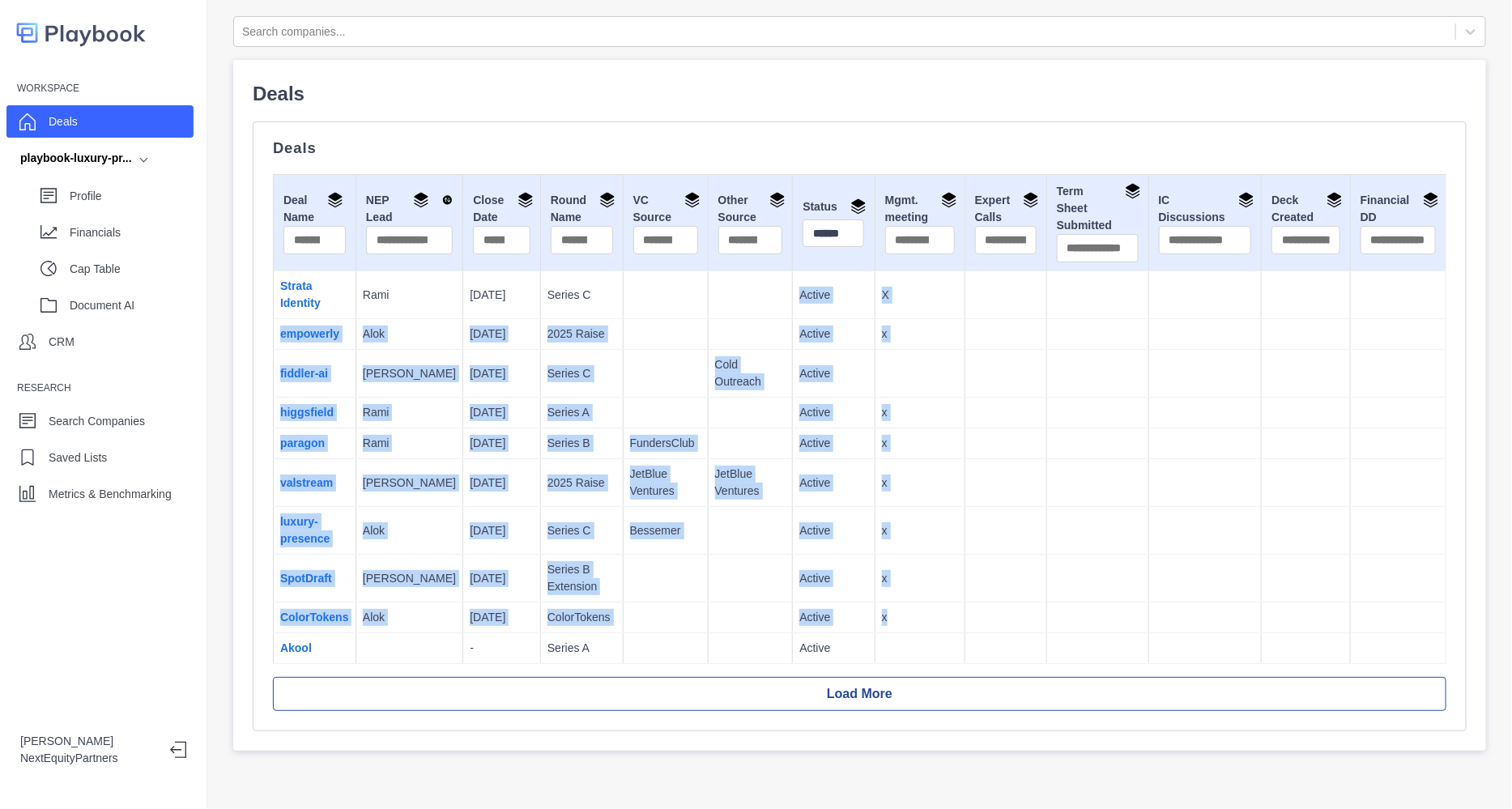
drag, startPoint x: 683, startPoint y: 291, endPoint x: 1153, endPoint y: 626, distance: 577.2
click at [1153, 626] on tbody "Strata Identity Rami [DATE] Series C Active X empowerly Alok [DATE] 2025 Raise …" at bounding box center [860, 468] width 1173 height 393
click at [1153, 626] on td at bounding box center [1204, 618] width 113 height 31
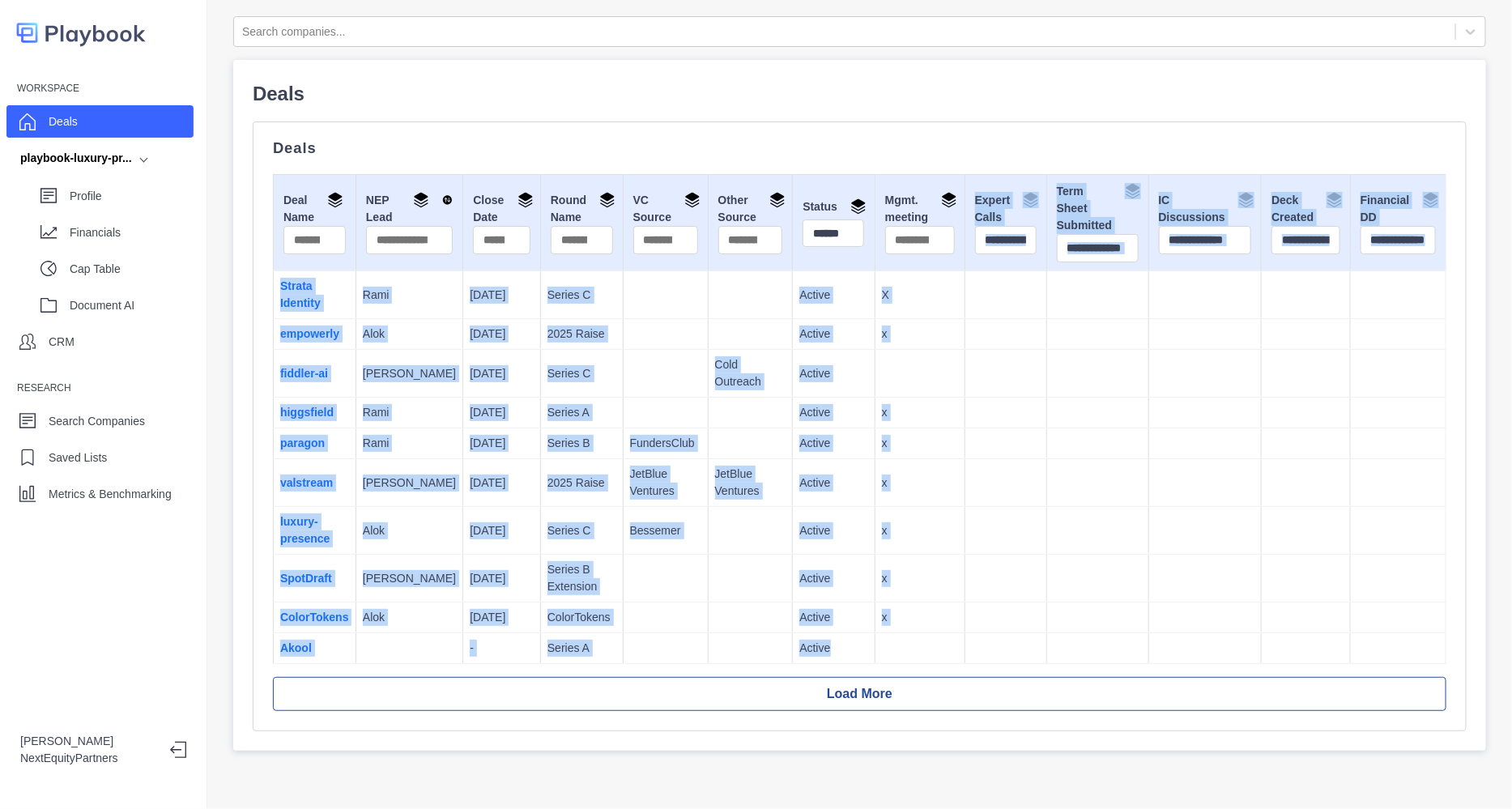
drag, startPoint x: 1153, startPoint y: 645, endPoint x: 935, endPoint y: 193, distance: 501.8
click at [935, 193] on table "Deal Name NEP Lead Close Date Round Name VC Source Other Source Status ****** M…" at bounding box center [859, 419] width 1174 height 490
click at [1058, 440] on td at bounding box center [1097, 443] width 102 height 31
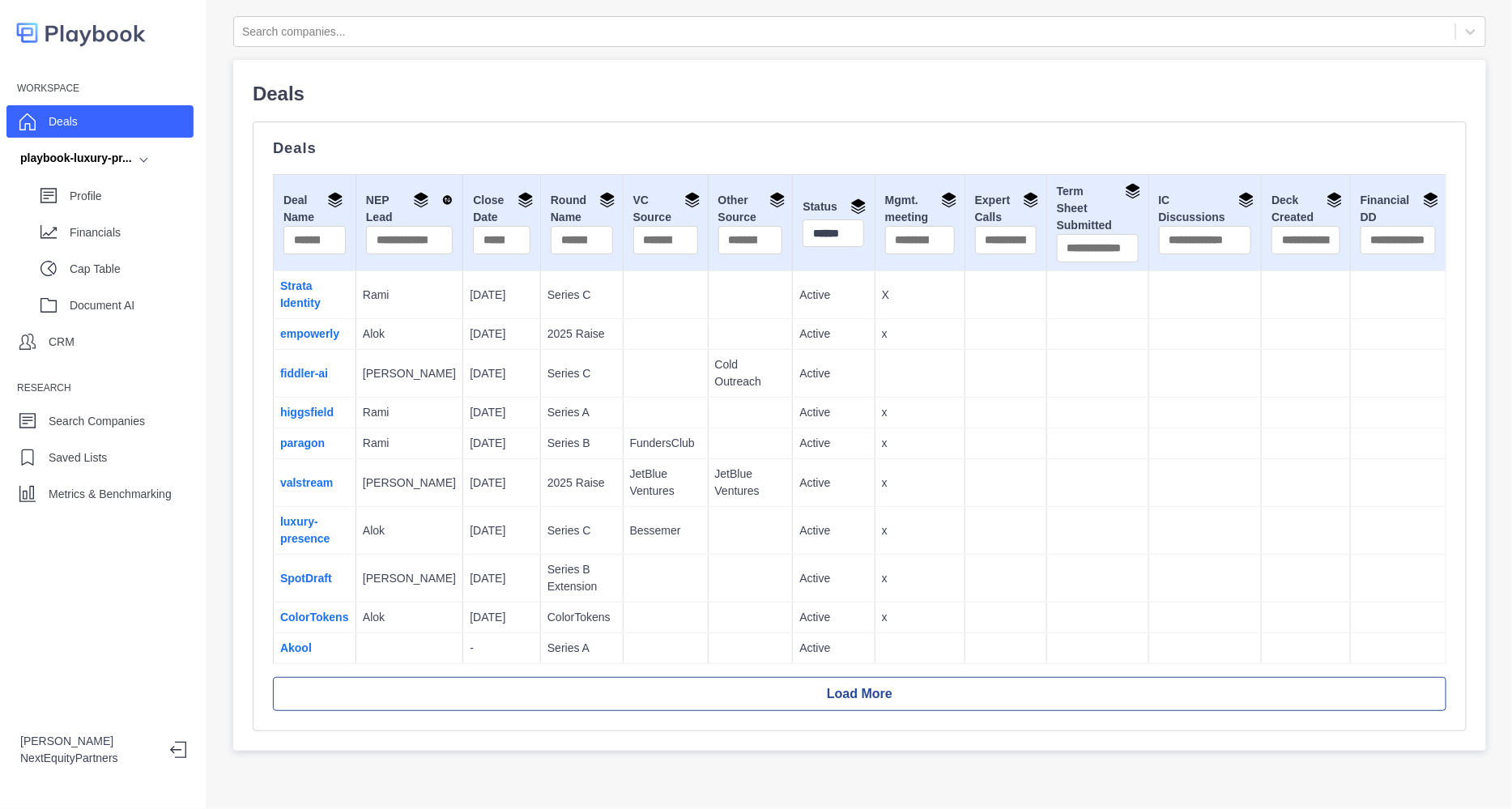
click at [965, 367] on td at bounding box center [1005, 373] width 81 height 48
